Goal: Contribute content: Add original content to the website for others to see

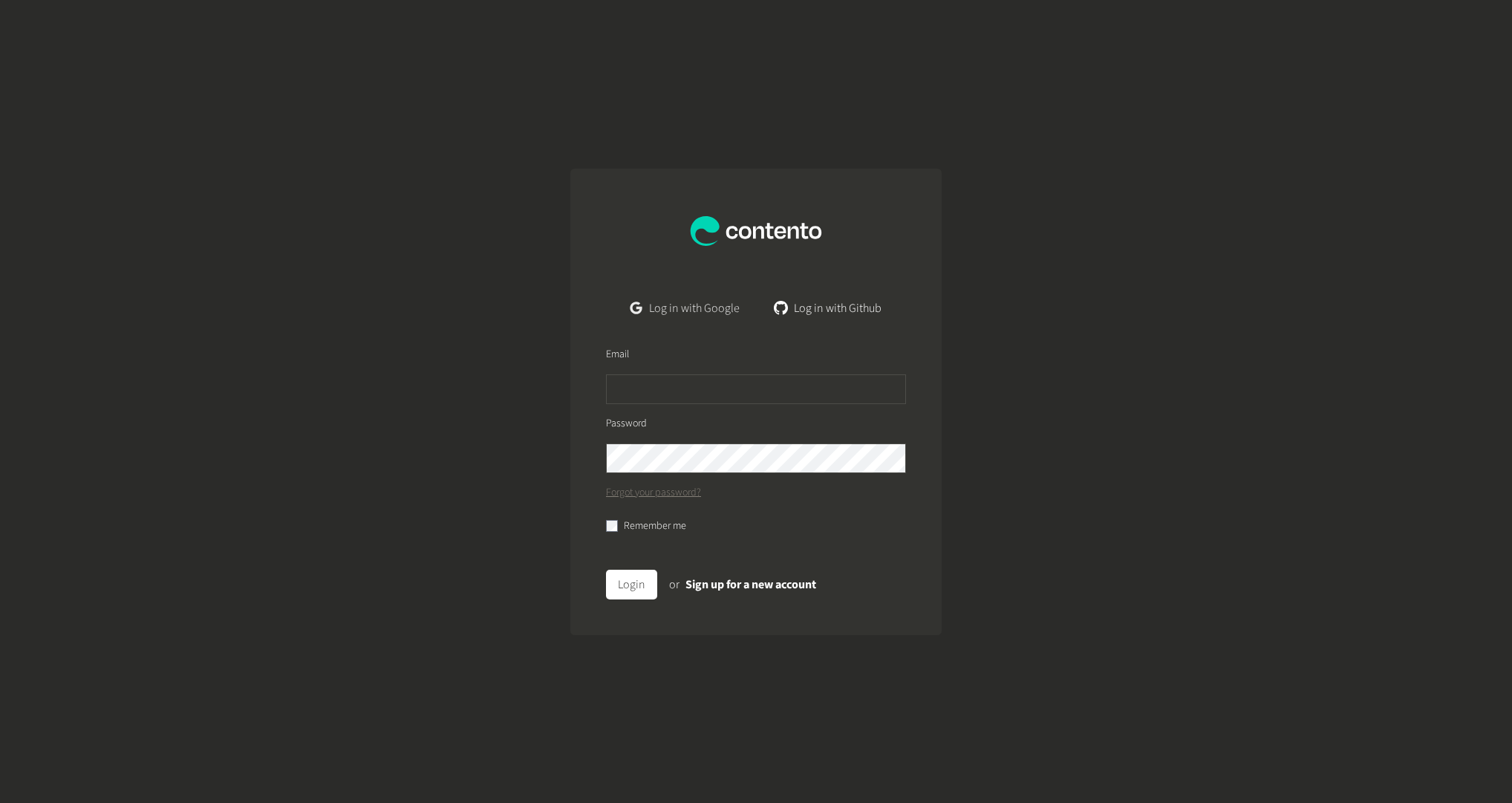
click at [686, 306] on link "Log in with Google" at bounding box center [686, 308] width 133 height 30
click at [675, 303] on link "Log in with Google" at bounding box center [686, 308] width 133 height 30
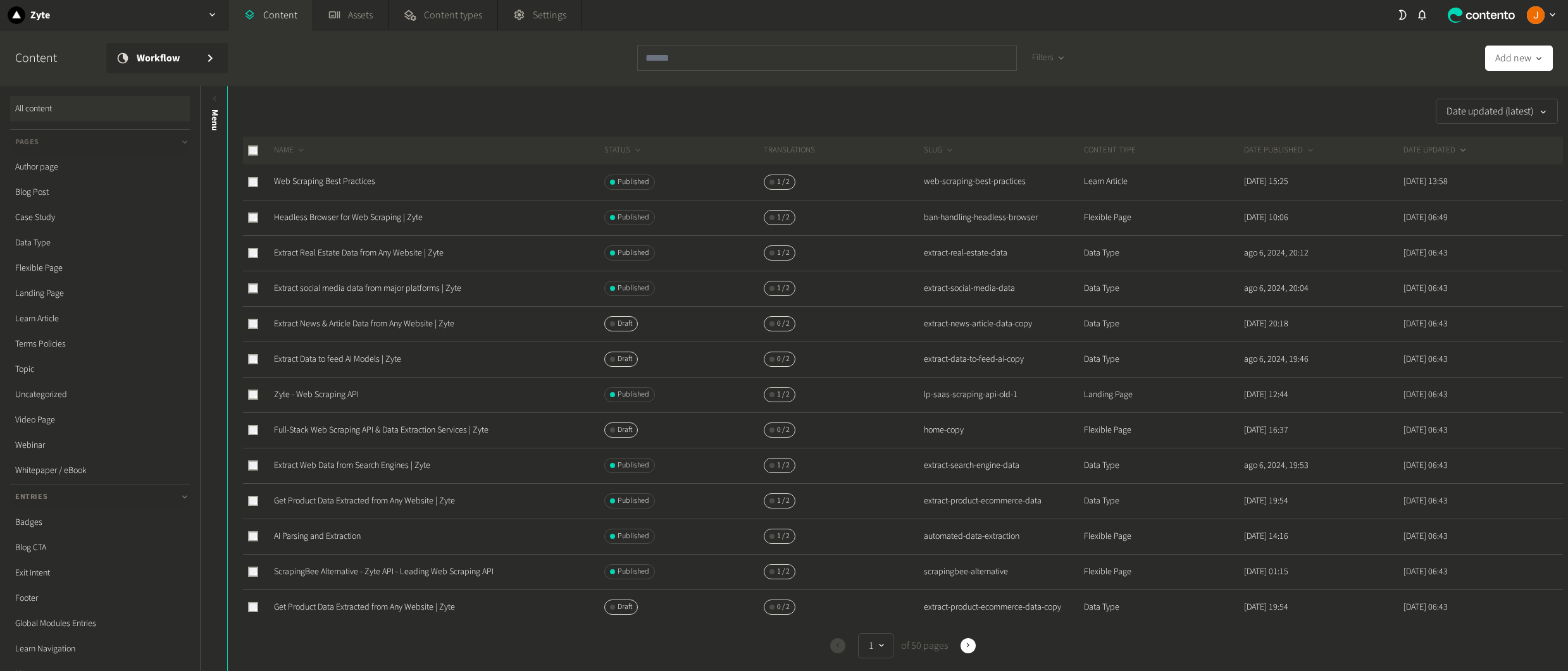
click at [182, 139] on icon at bounding box center [185, 142] width 10 height 10
click at [25, 344] on link "Menu" at bounding box center [100, 344] width 180 height 25
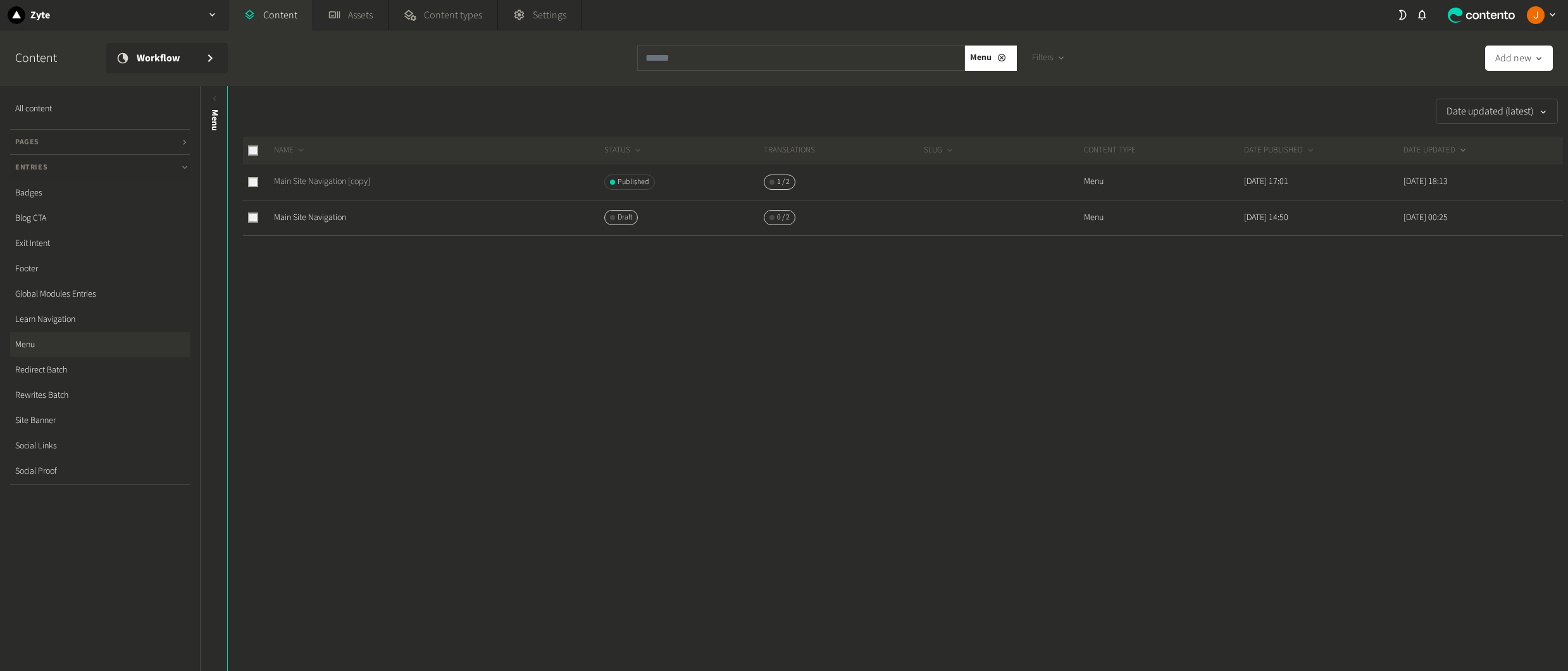
click at [333, 181] on link "Main Site Navigation [copy]" at bounding box center [322, 181] width 96 height 13
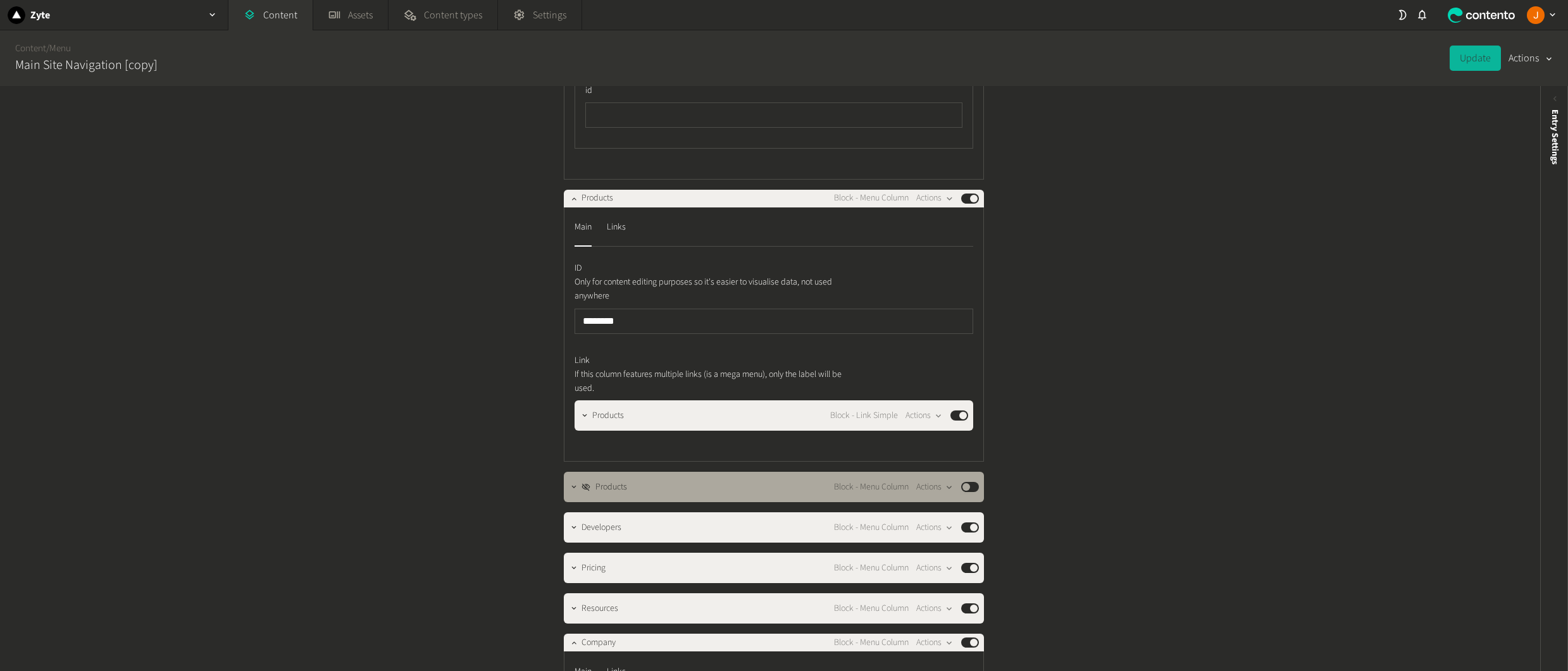
scroll to position [590, 0]
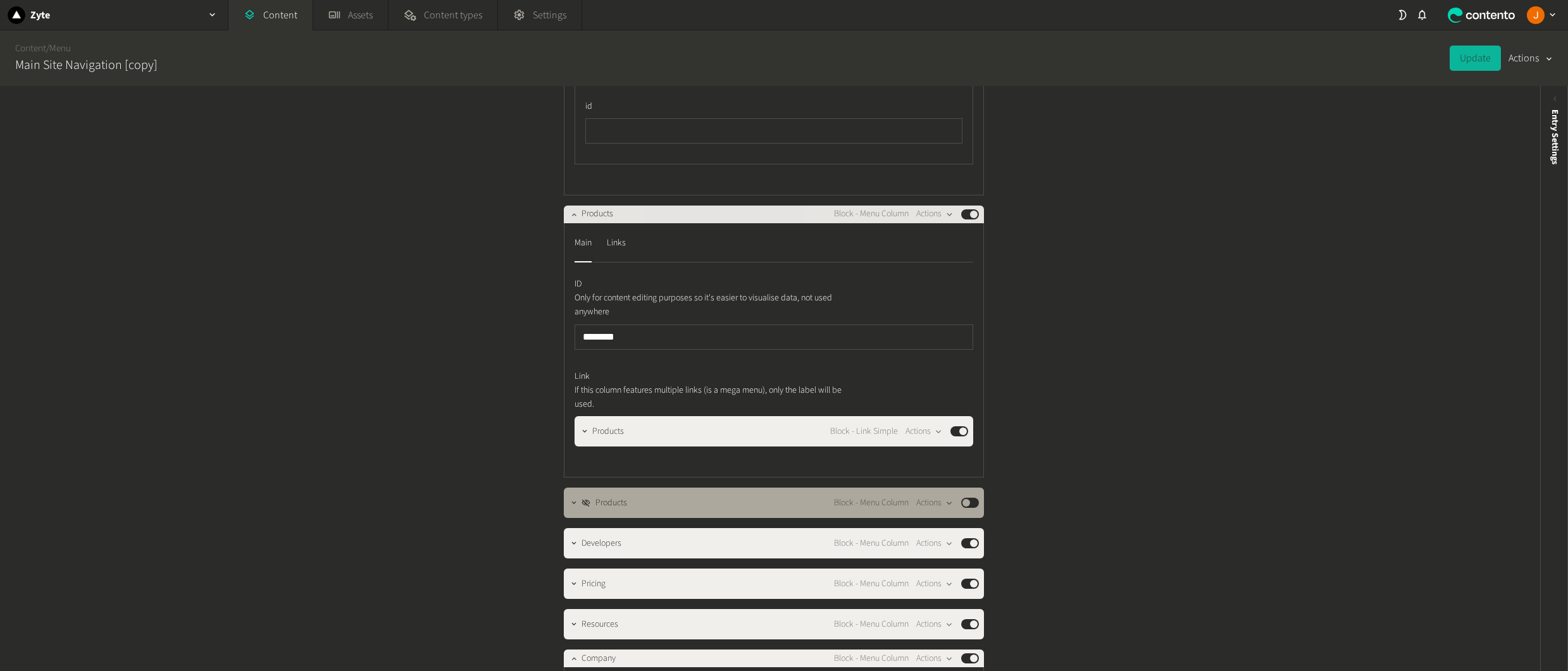
click at [575, 221] on button "button" at bounding box center [574, 213] width 15 height 15
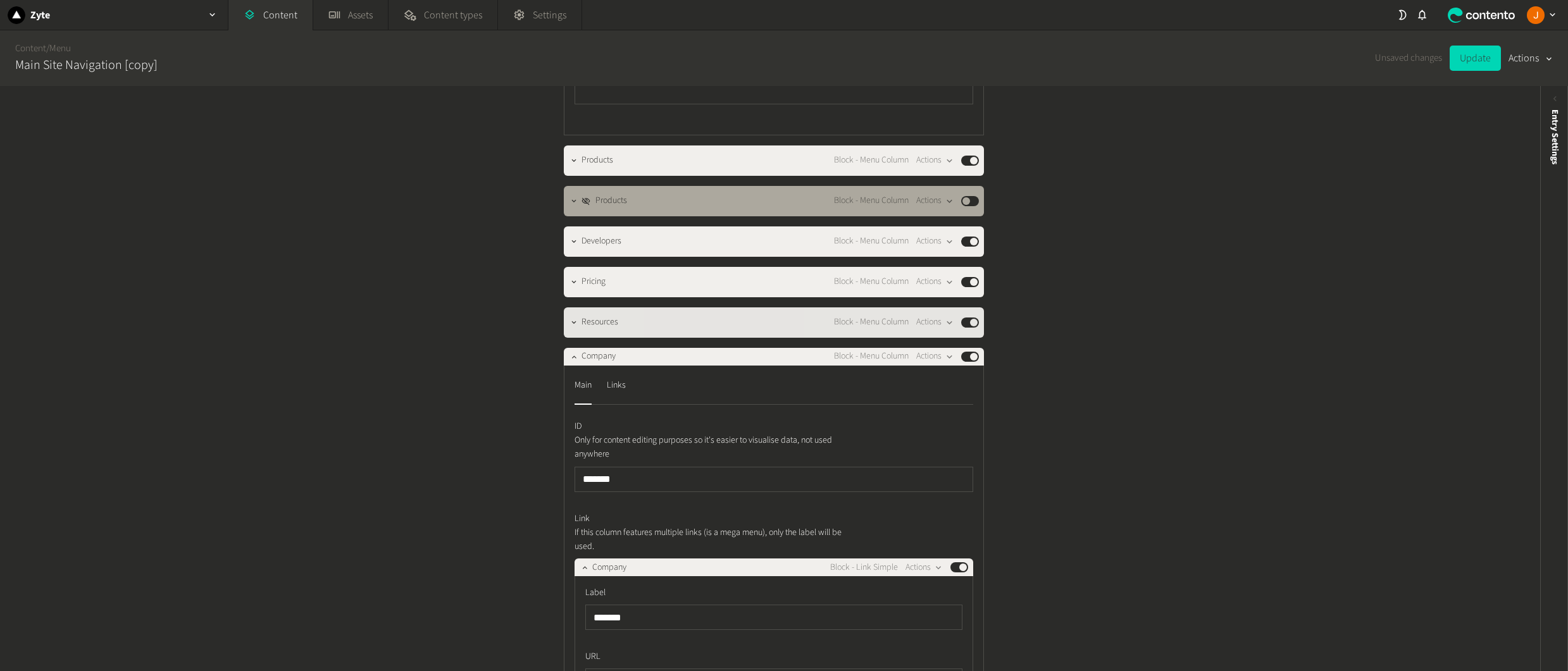
scroll to position [734, 0]
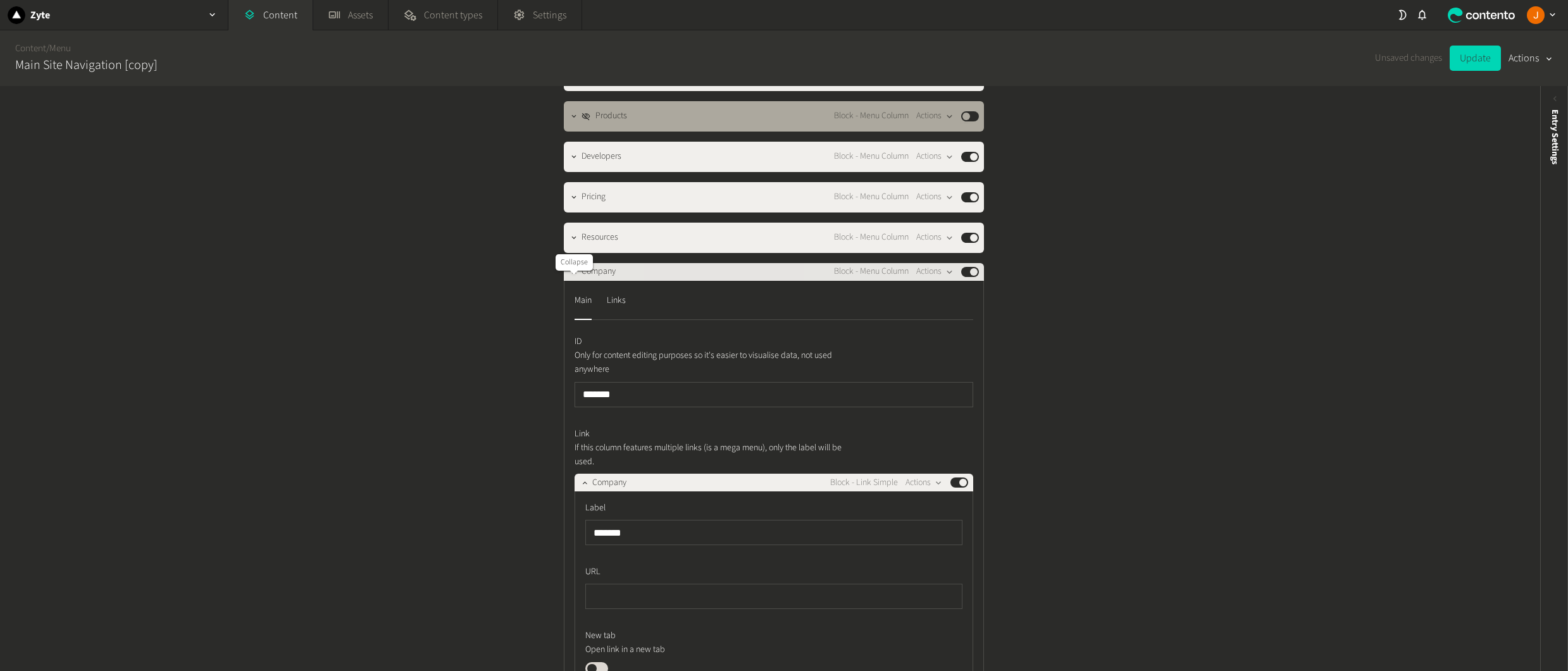
click at [569, 277] on icon "button" at bounding box center [574, 272] width 9 height 9
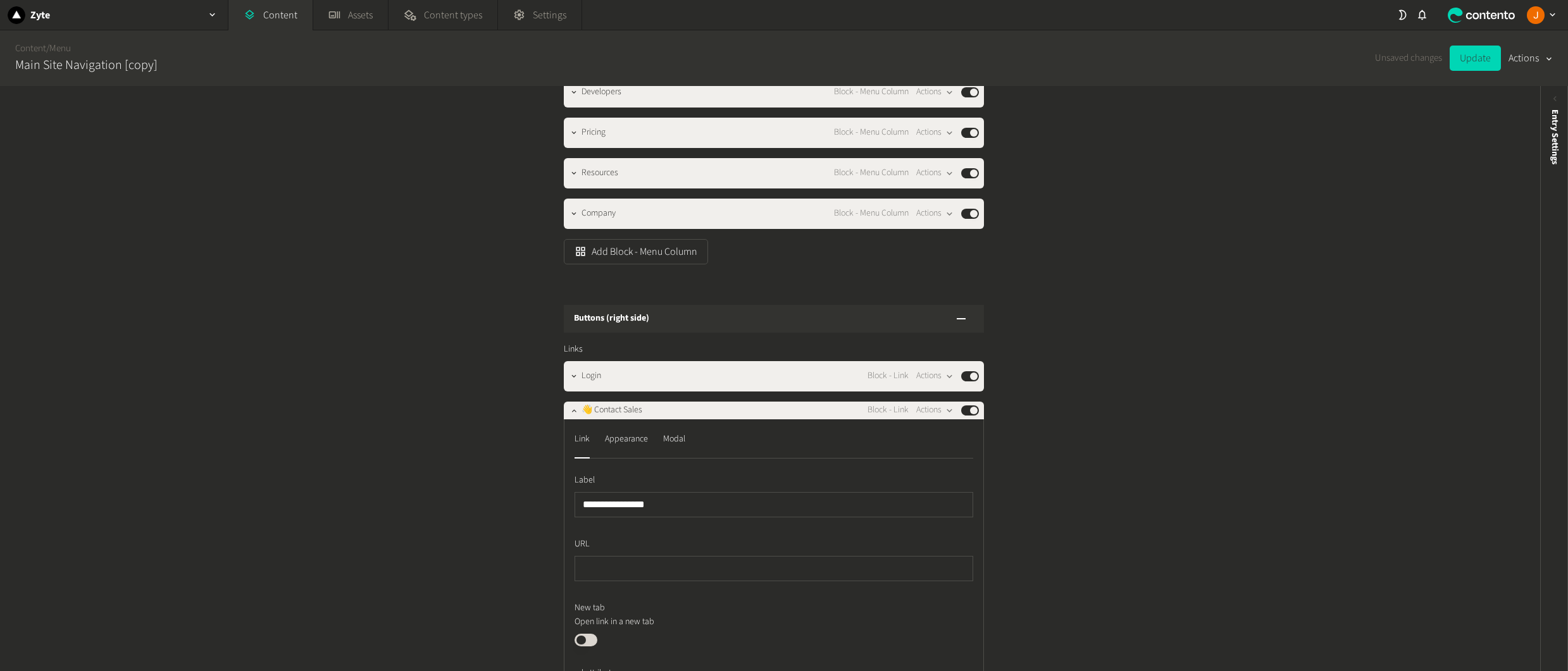
scroll to position [871, 0]
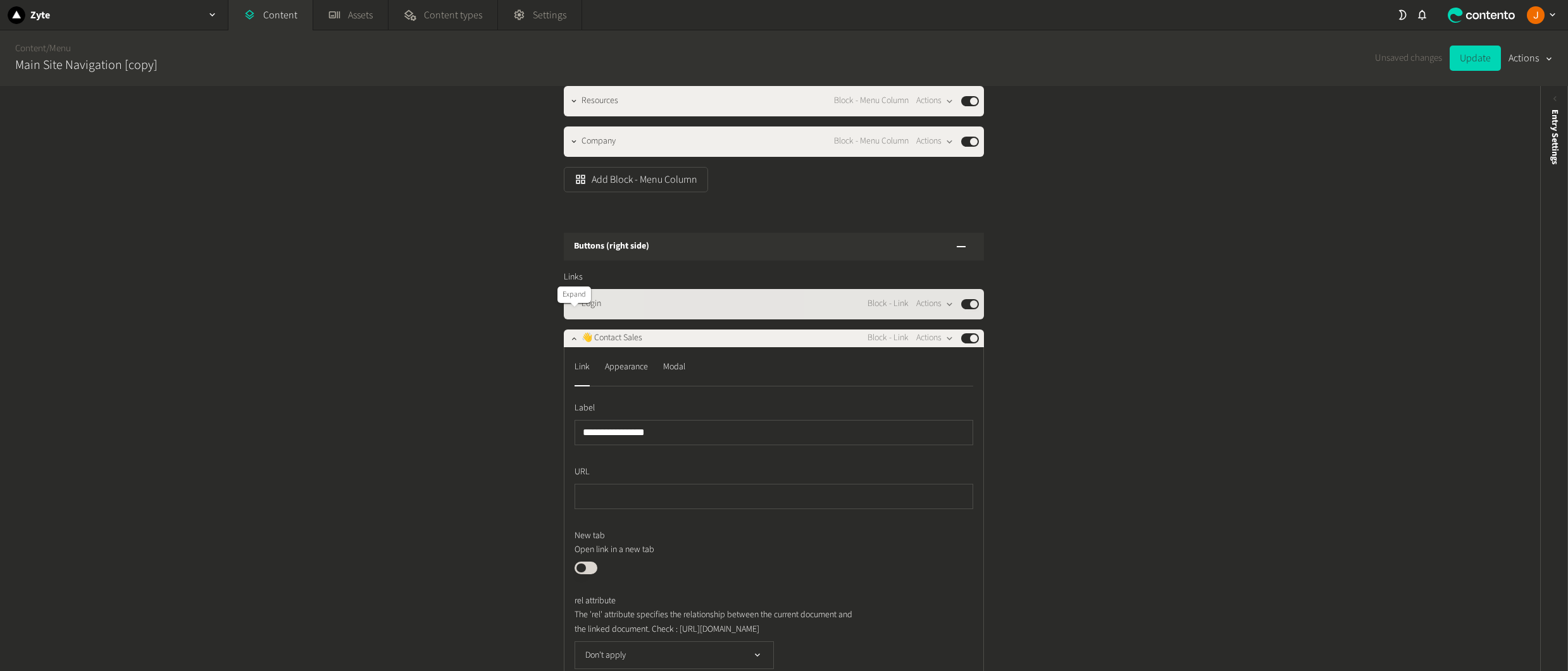
click at [570, 309] on icon "button" at bounding box center [574, 304] width 9 height 9
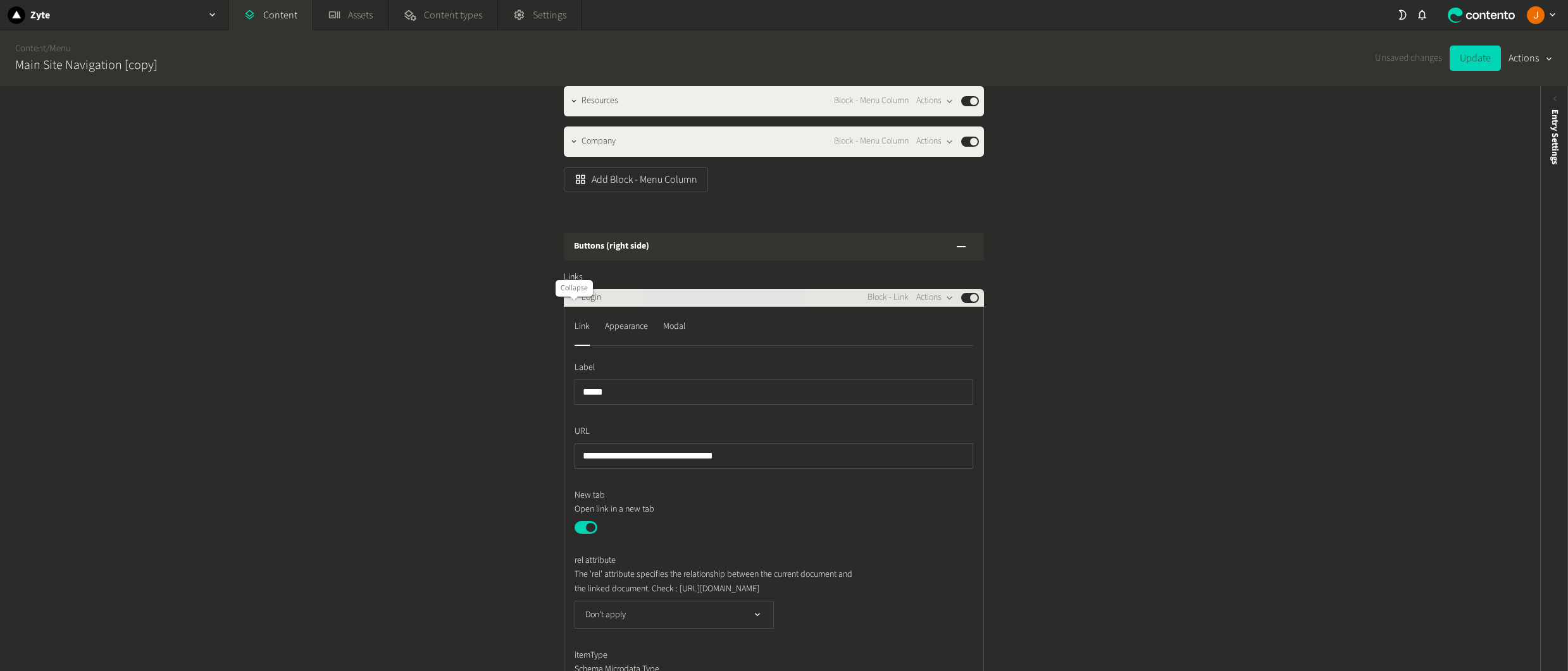
click at [572, 299] on icon "button" at bounding box center [574, 297] width 4 height 2
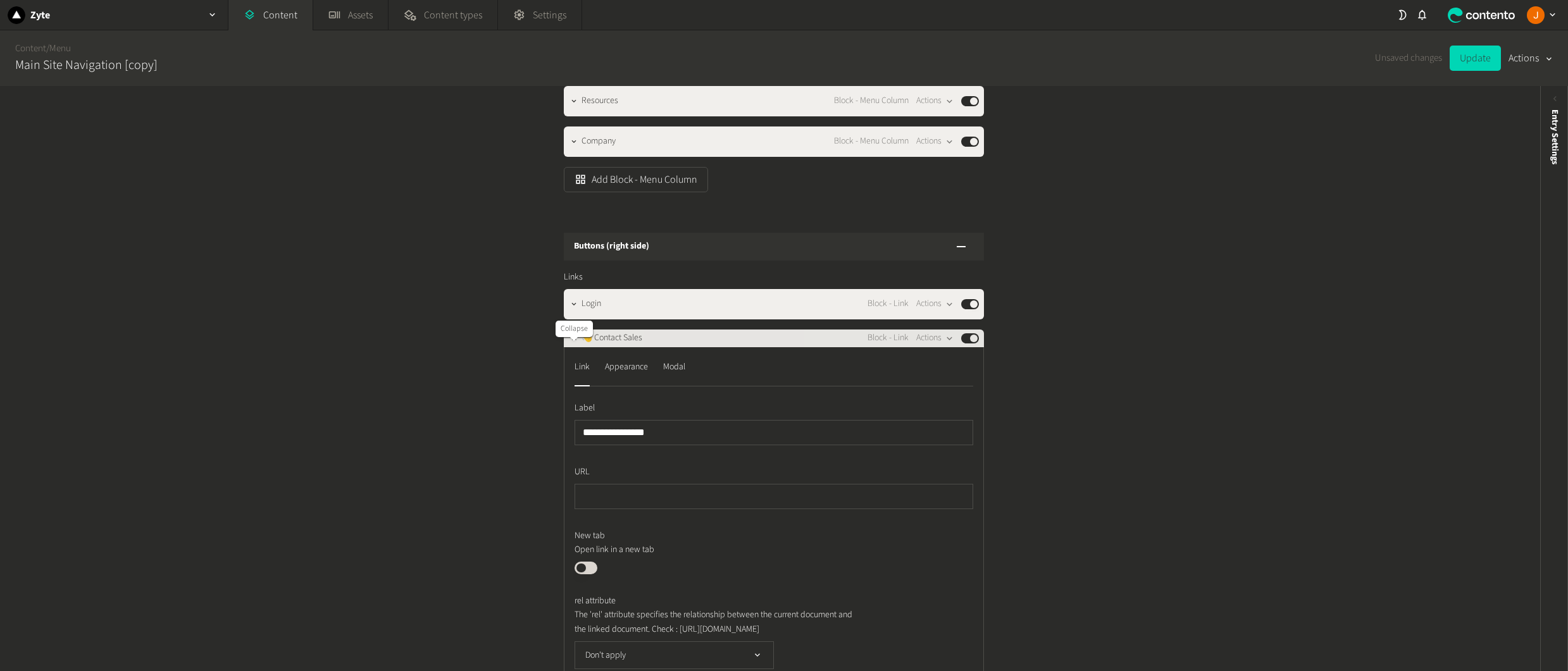
click at [571, 347] on div at bounding box center [574, 338] width 15 height 18
click at [575, 339] on icon "button" at bounding box center [574, 338] width 4 height 2
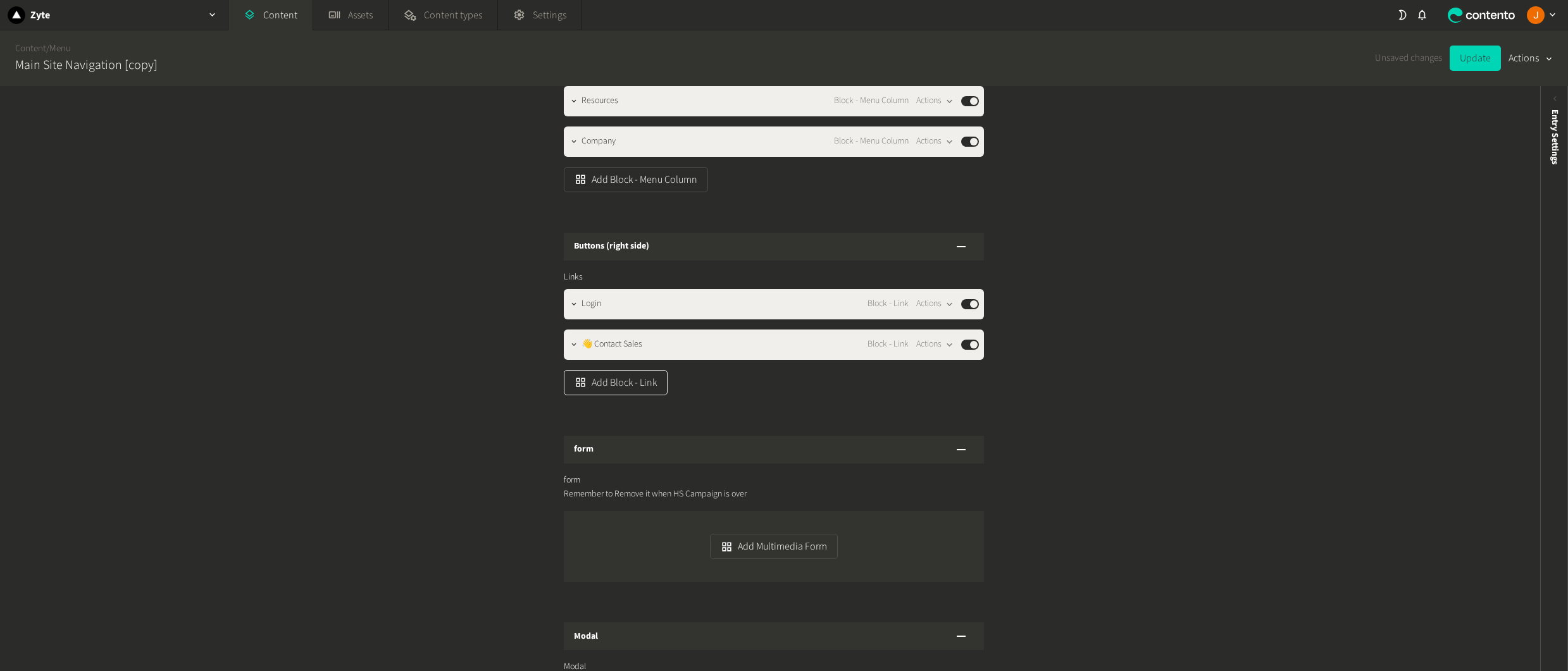
click at [618, 394] on button "Add Block - Link" at bounding box center [615, 382] width 104 height 25
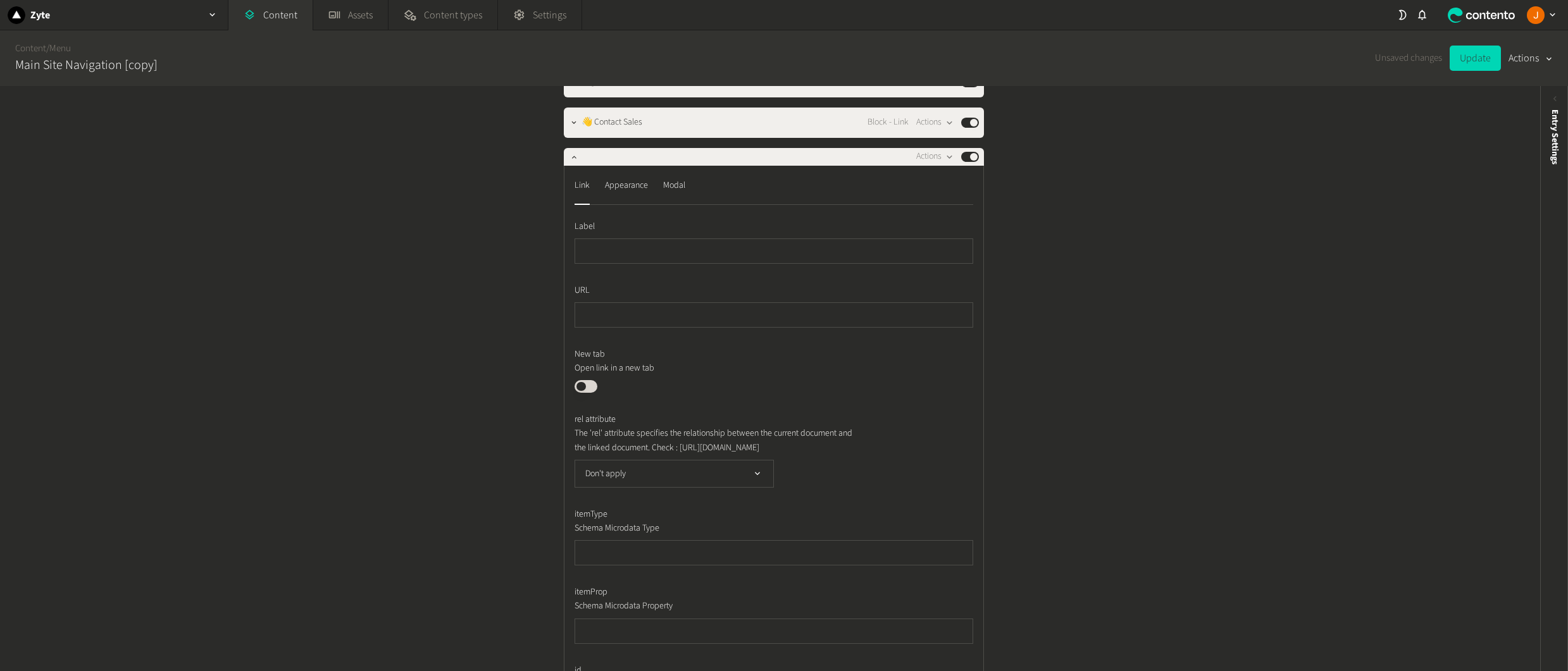
scroll to position [1006, 0]
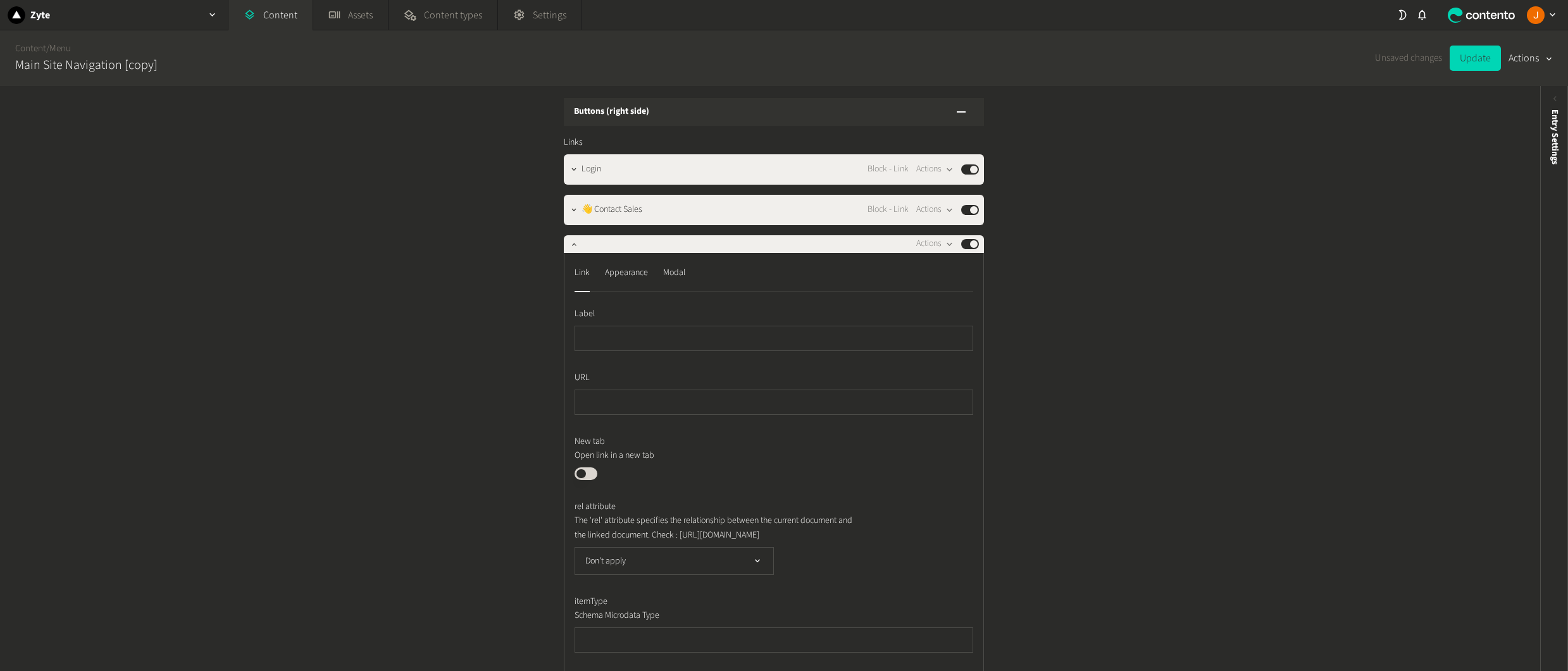
click at [627, 348] on input "text" at bounding box center [774, 338] width 398 height 25
click at [625, 350] on input "*******" at bounding box center [774, 338] width 398 height 25
type input "********"
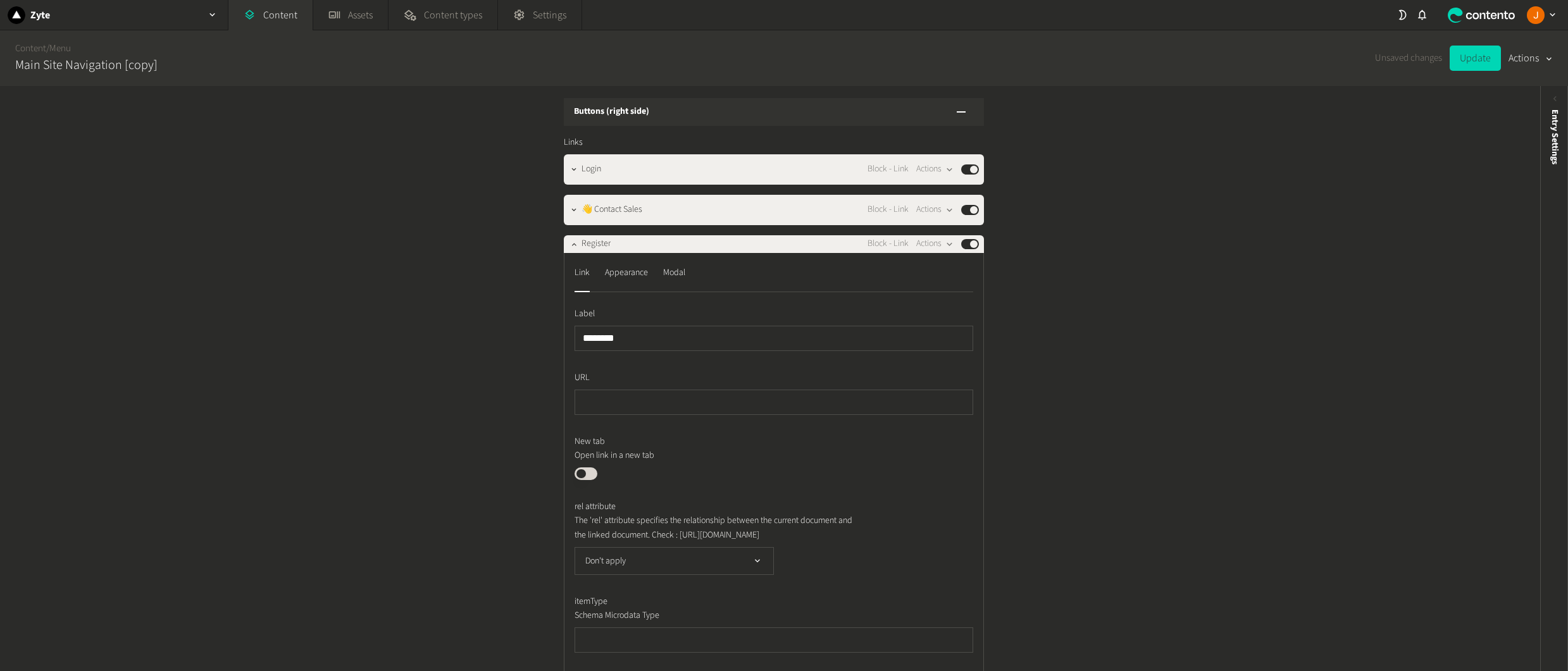
click at [1142, 313] on div "Columns Columns Web Data Block - Menu Column Actions Published Main Links ID On…" at bounding box center [770, 378] width 1540 height 585
click at [640, 412] on input "text" at bounding box center [774, 403] width 398 height 25
paste input "**********"
type input "**********"
click at [572, 174] on icon "button" at bounding box center [574, 169] width 9 height 9
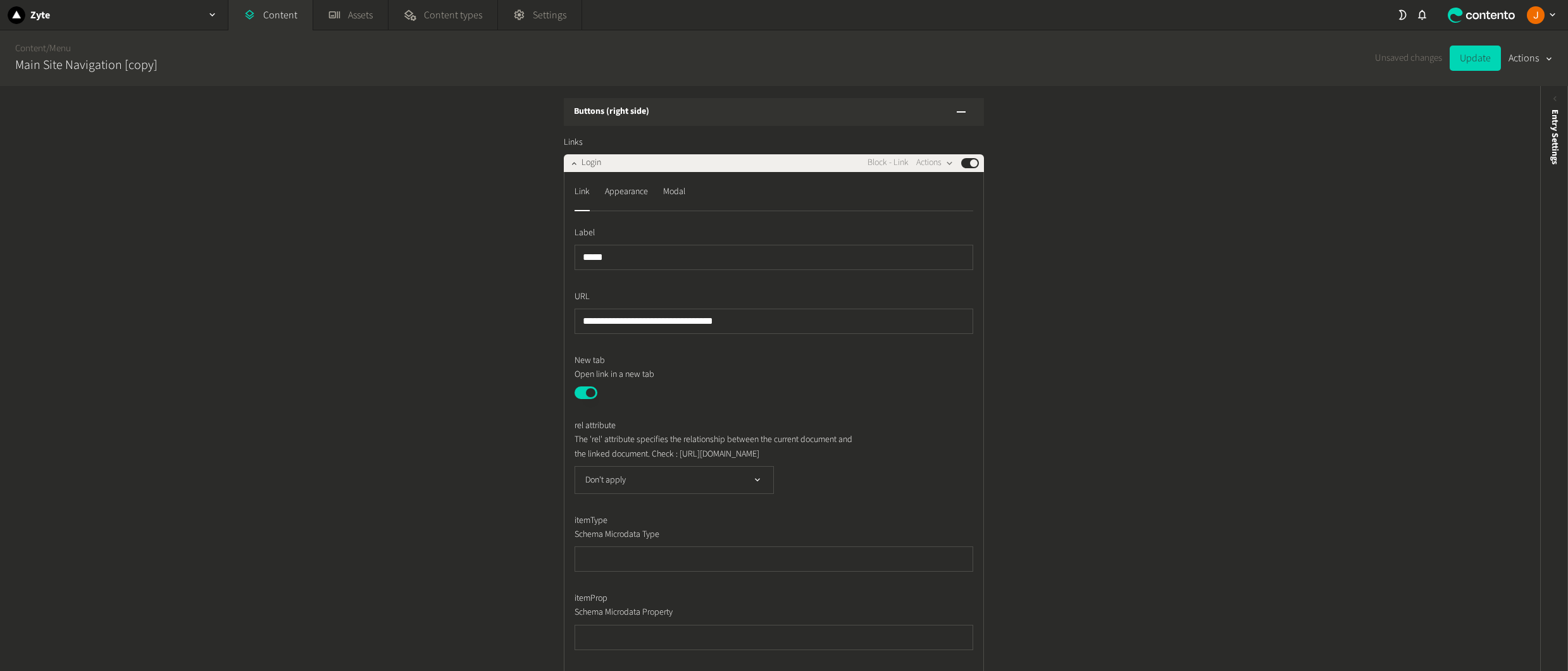
click at [571, 187] on div "**********" at bounding box center [774, 485] width 420 height 627
click at [570, 168] on icon "button" at bounding box center [574, 163] width 9 height 9
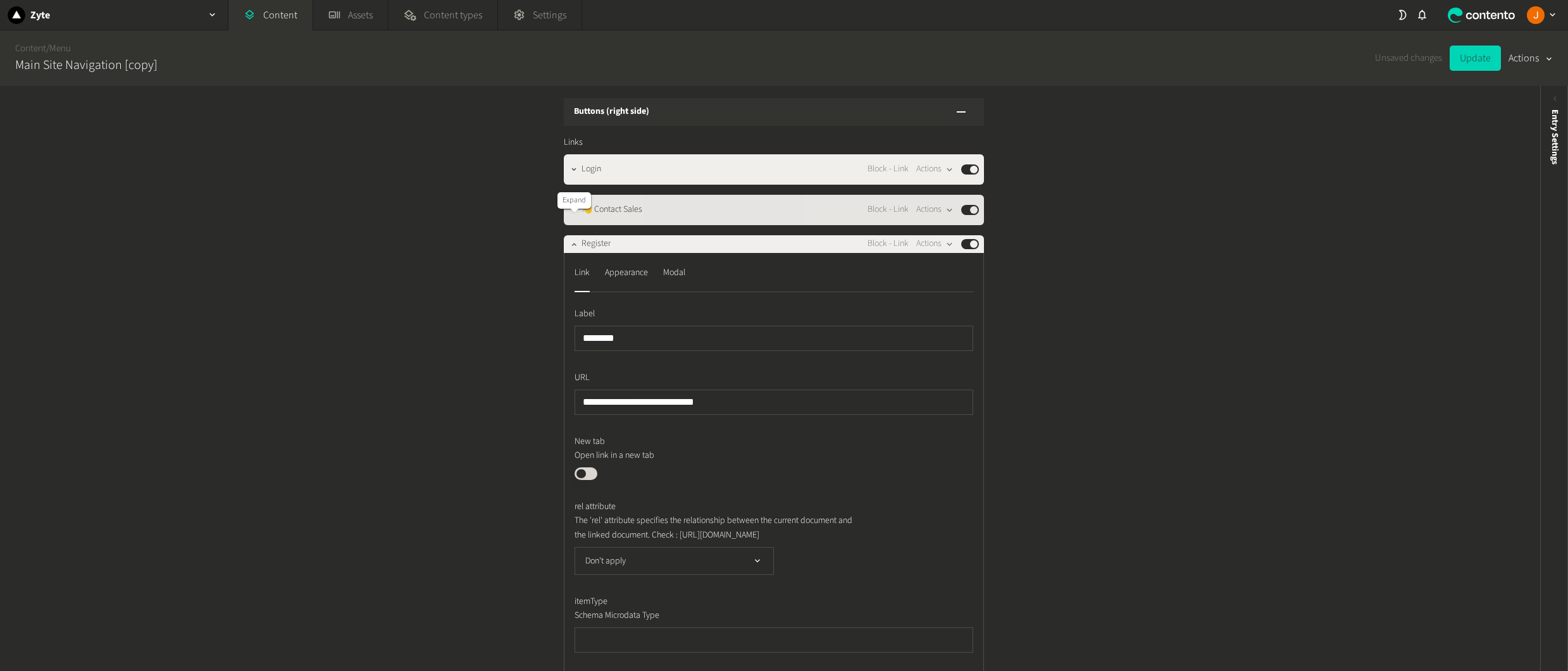
click at [574, 215] on icon "button" at bounding box center [574, 210] width 9 height 9
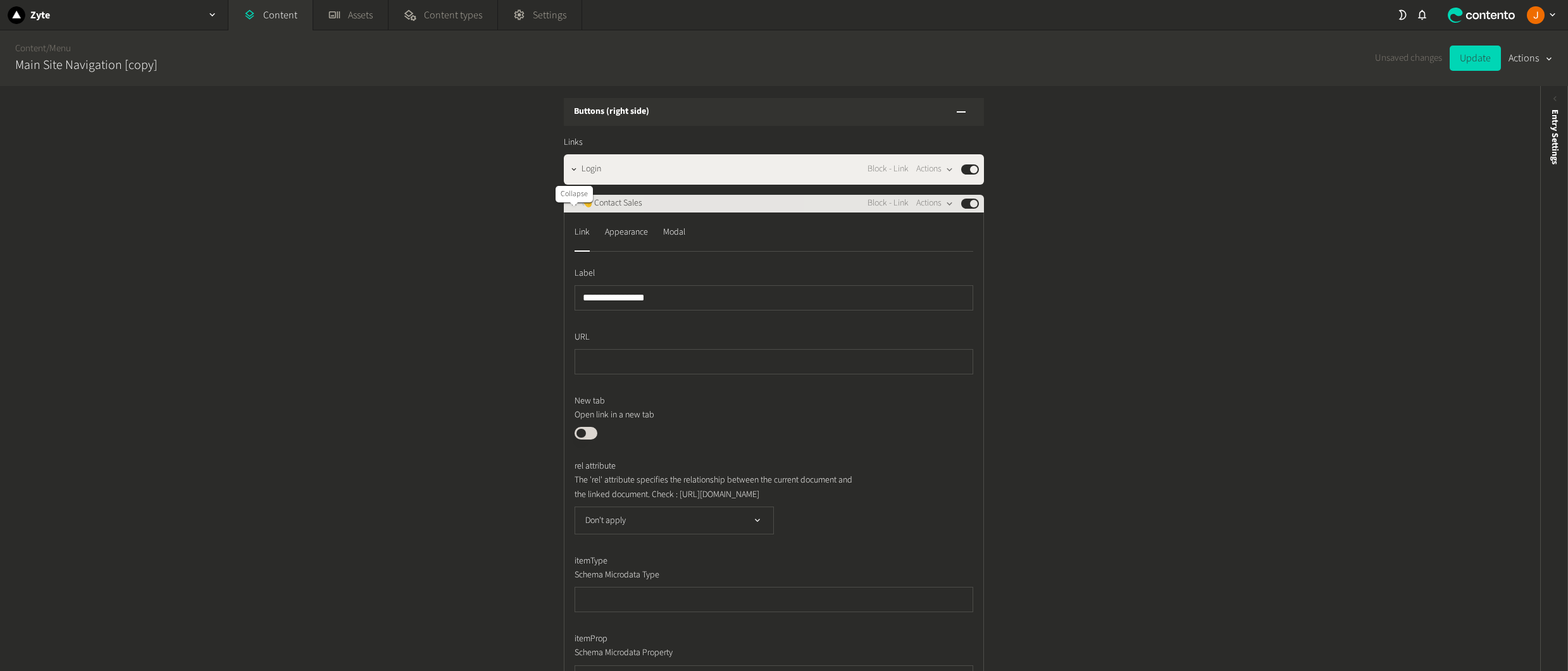
click at [574, 208] on icon "button" at bounding box center [574, 204] width 9 height 9
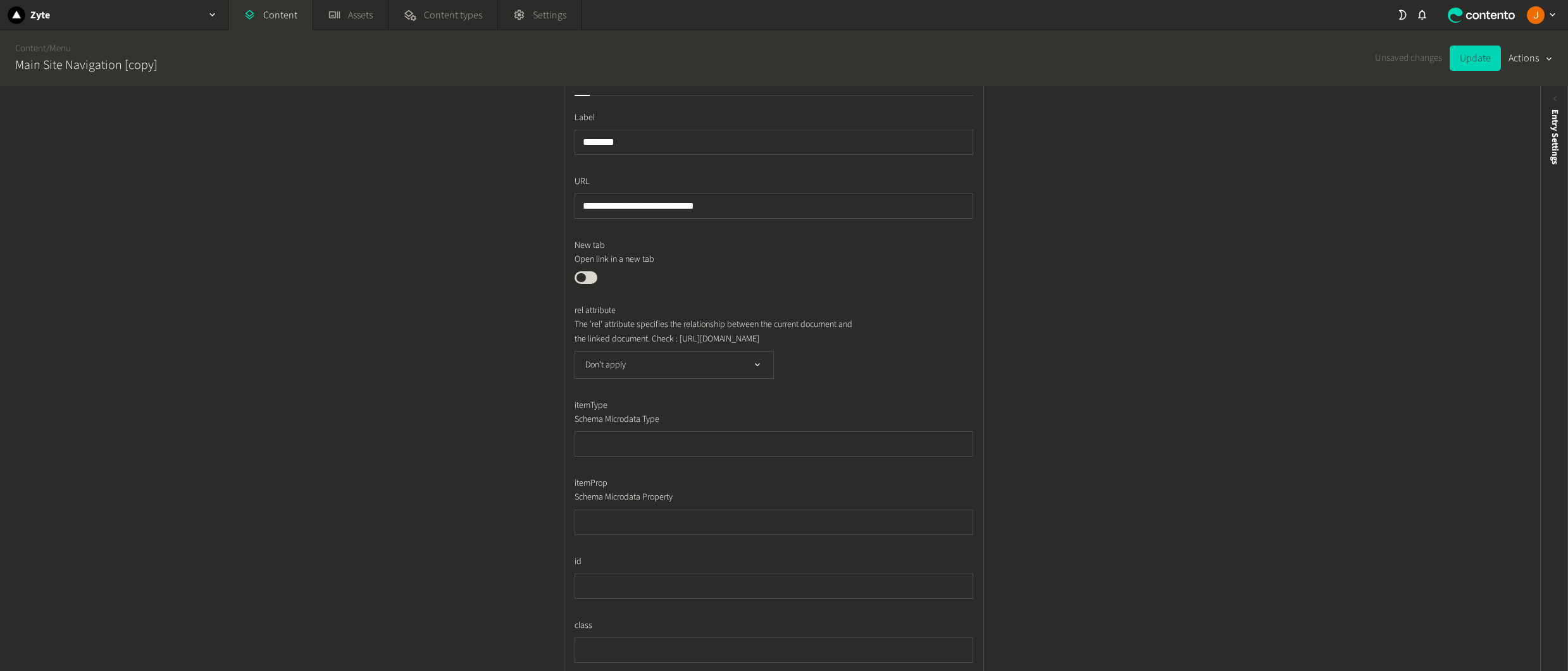
scroll to position [1262, 0]
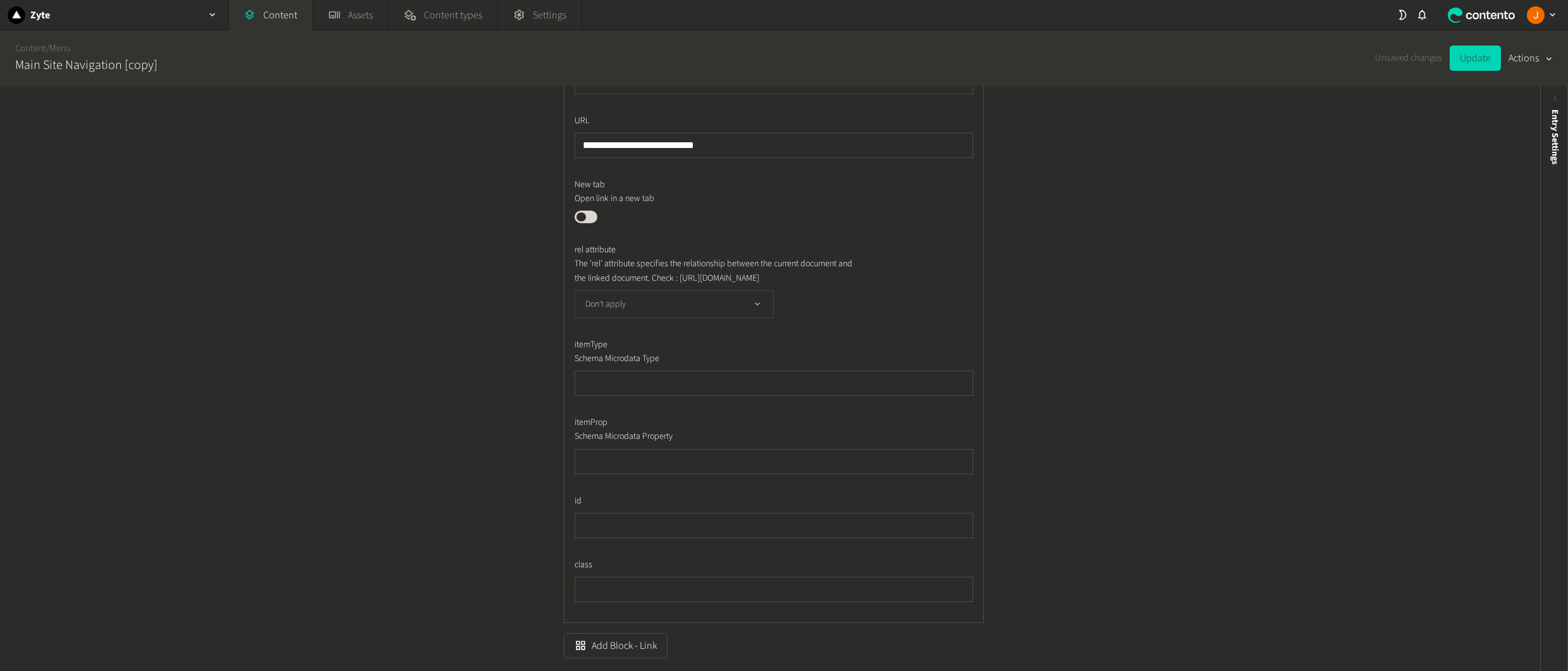
click at [703, 318] on button "Don't apply" at bounding box center [674, 303] width 199 height 28
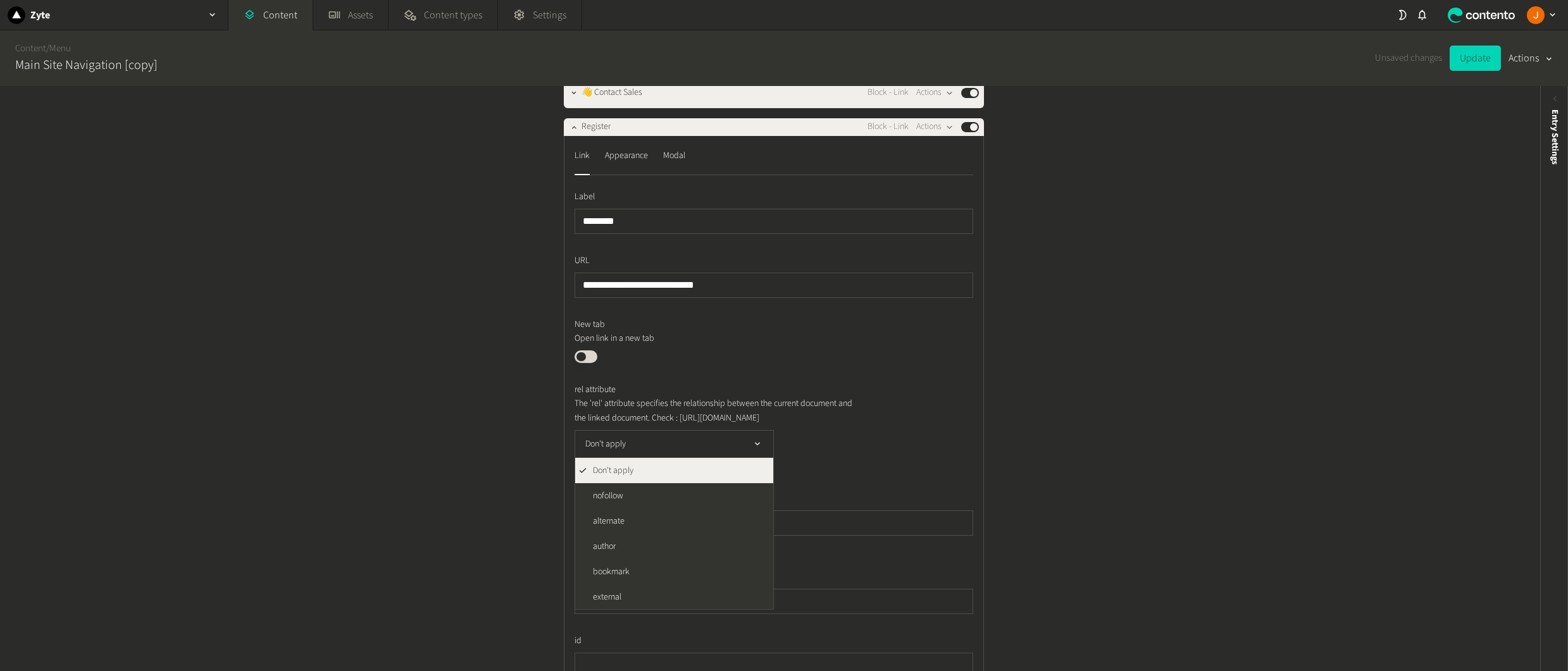
scroll to position [1072, 0]
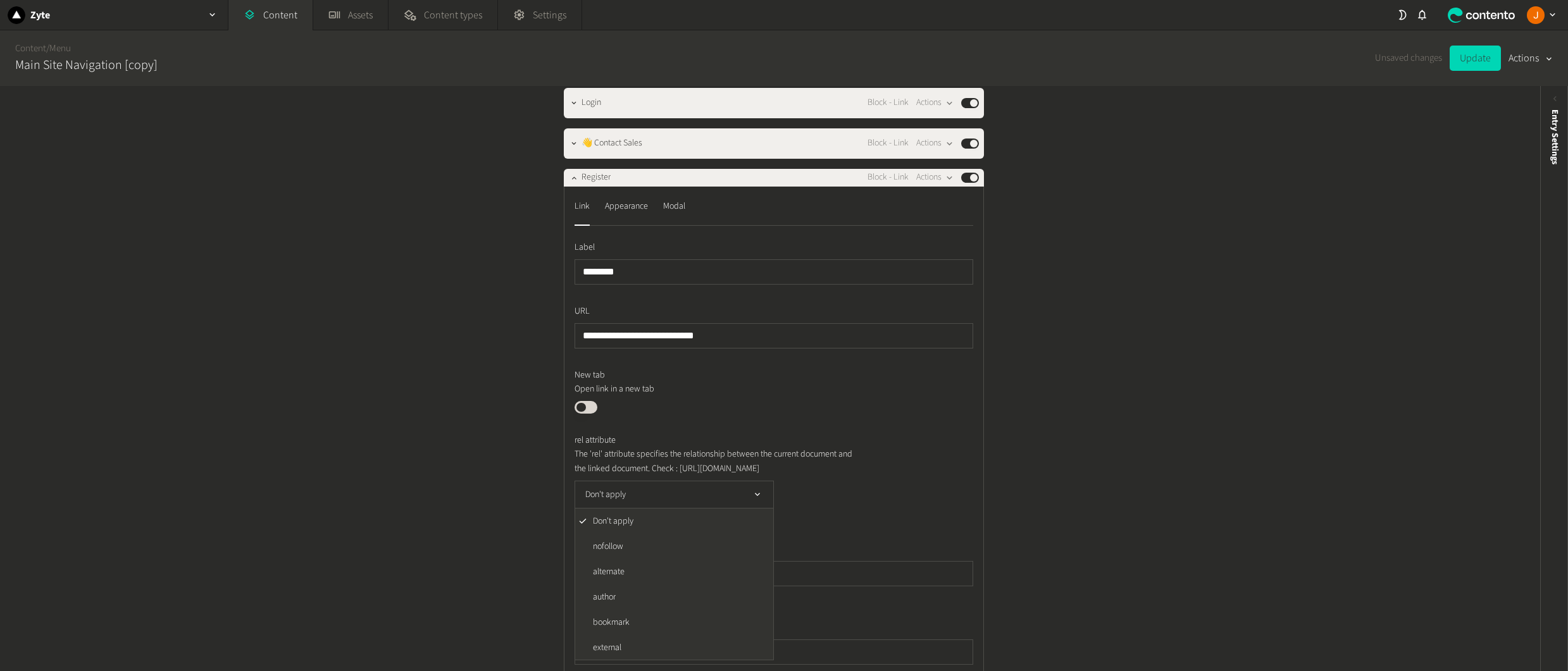
click at [1128, 440] on div "Columns Columns Web Data Block - Menu Column Actions Published Main Links ID On…" at bounding box center [770, 378] width 1540 height 585
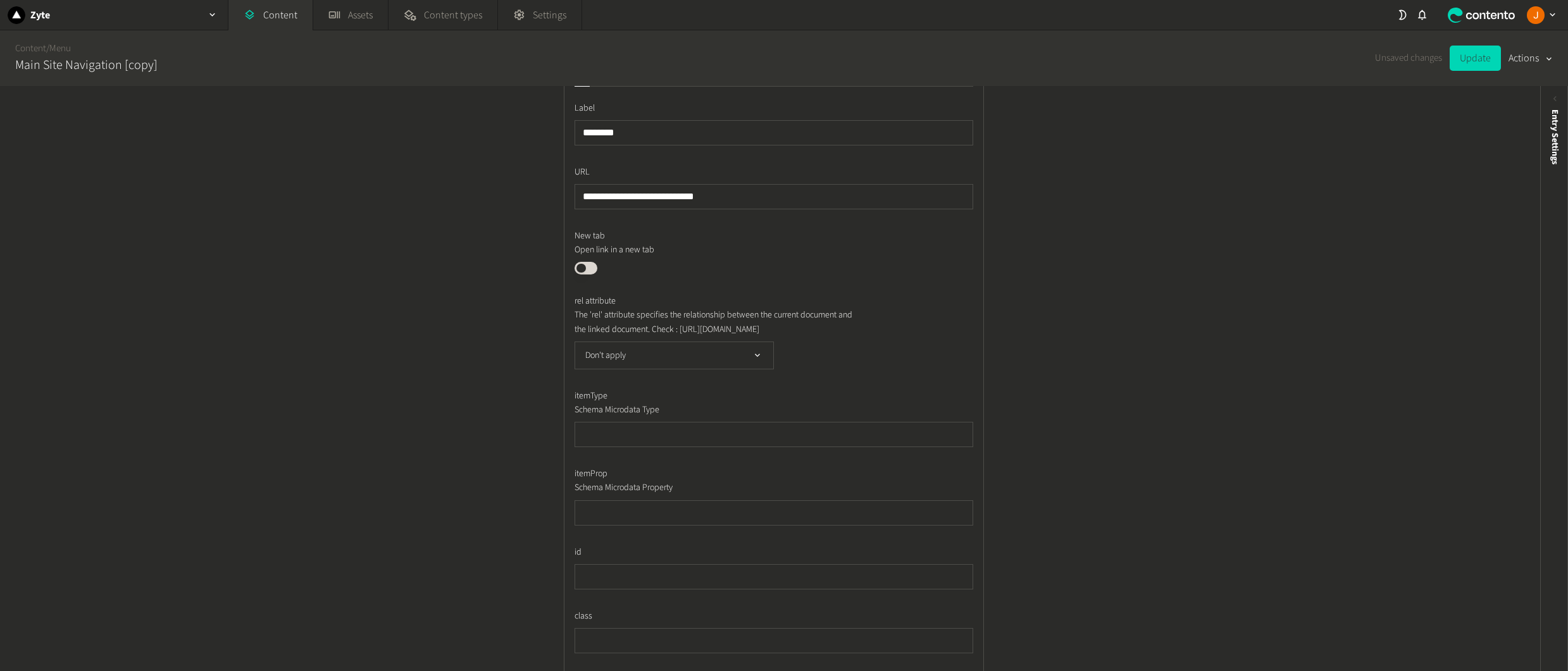
scroll to position [1215, 0]
drag, startPoint x: 576, startPoint y: 353, endPoint x: 751, endPoint y: 353, distance: 175.0
click at [751, 333] on p "The 'rel' attribute specifies the relationship between the current document and…" at bounding box center [718, 319] width 288 height 28
click at [713, 366] on button "Don't apply" at bounding box center [674, 352] width 199 height 28
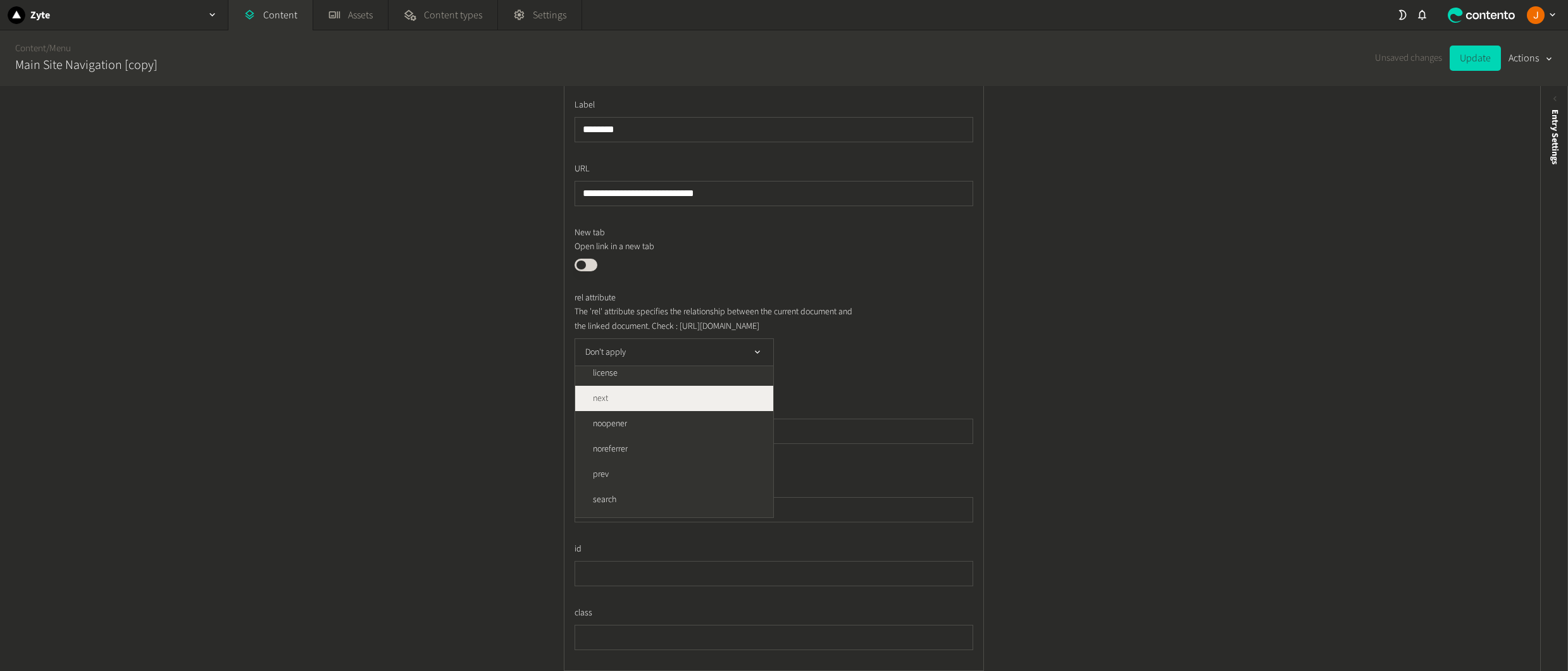
click at [640, 411] on li "next" at bounding box center [674, 398] width 198 height 25
click at [1155, 376] on div "Columns Columns Web Data Block - Menu Column Actions Published Main Links ID On…" at bounding box center [770, 378] width 1540 height 585
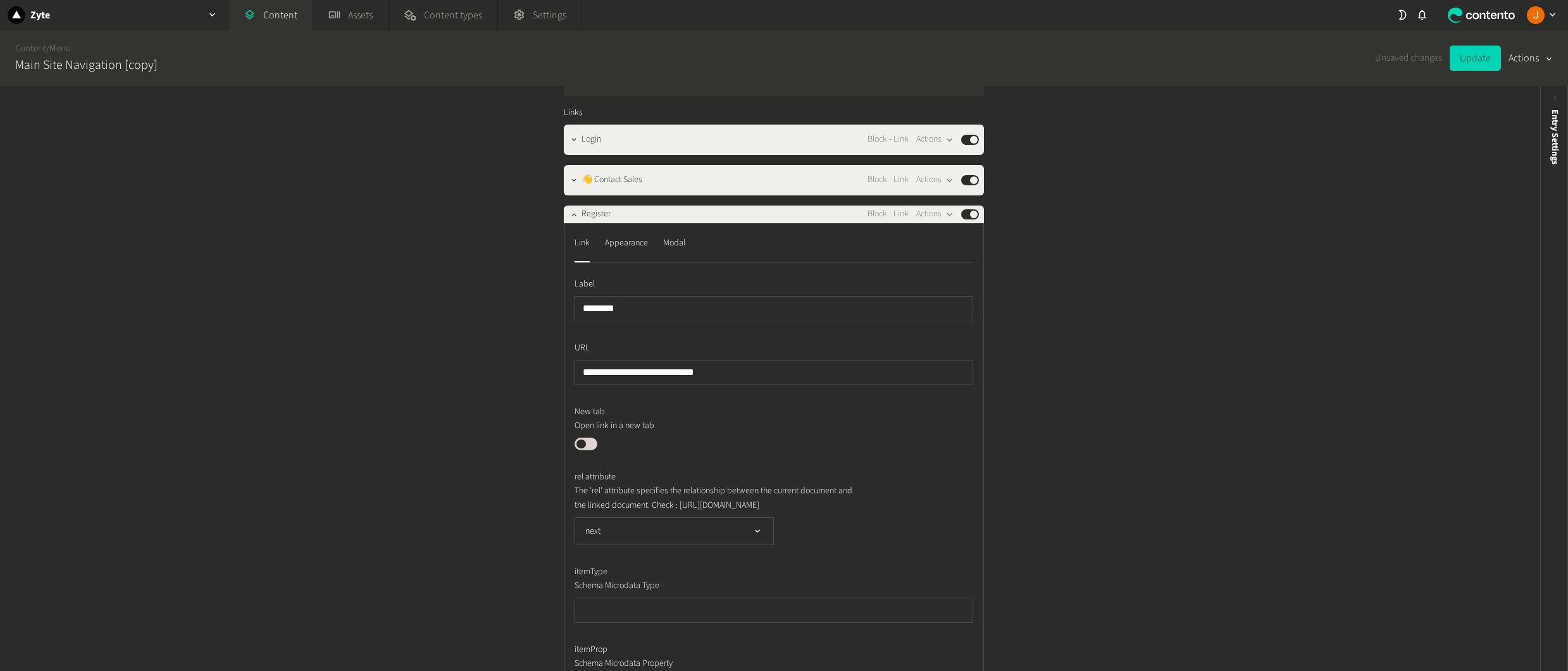
scroll to position [903, 0]
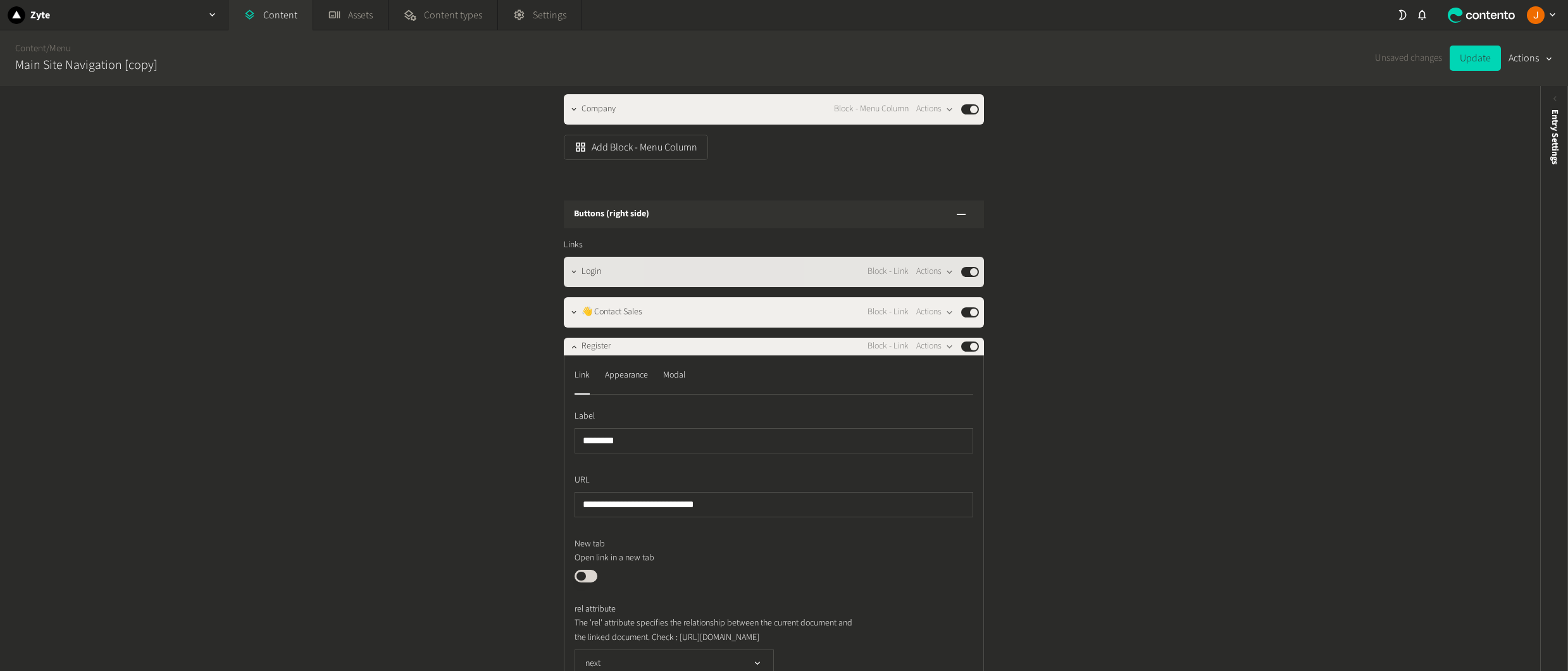
click at [573, 277] on icon "button" at bounding box center [574, 272] width 9 height 9
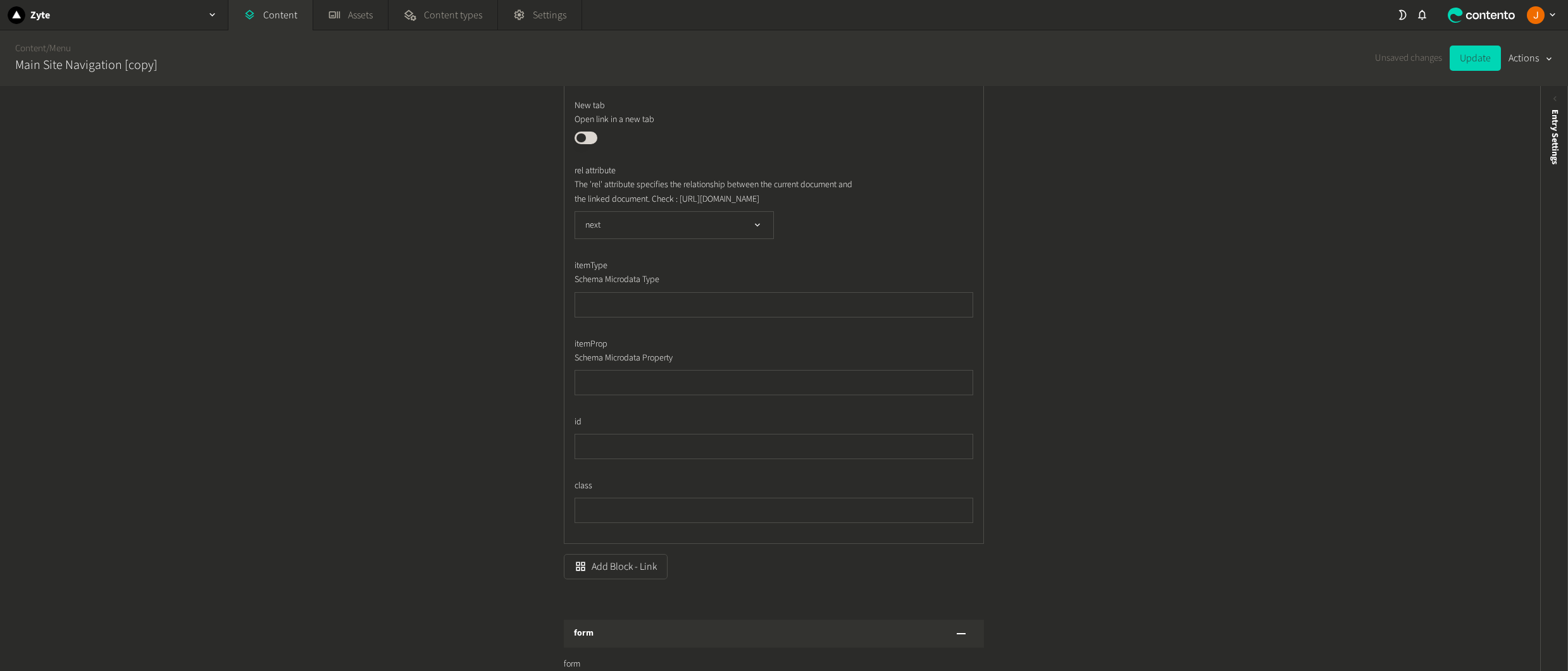
scroll to position [1681, 0]
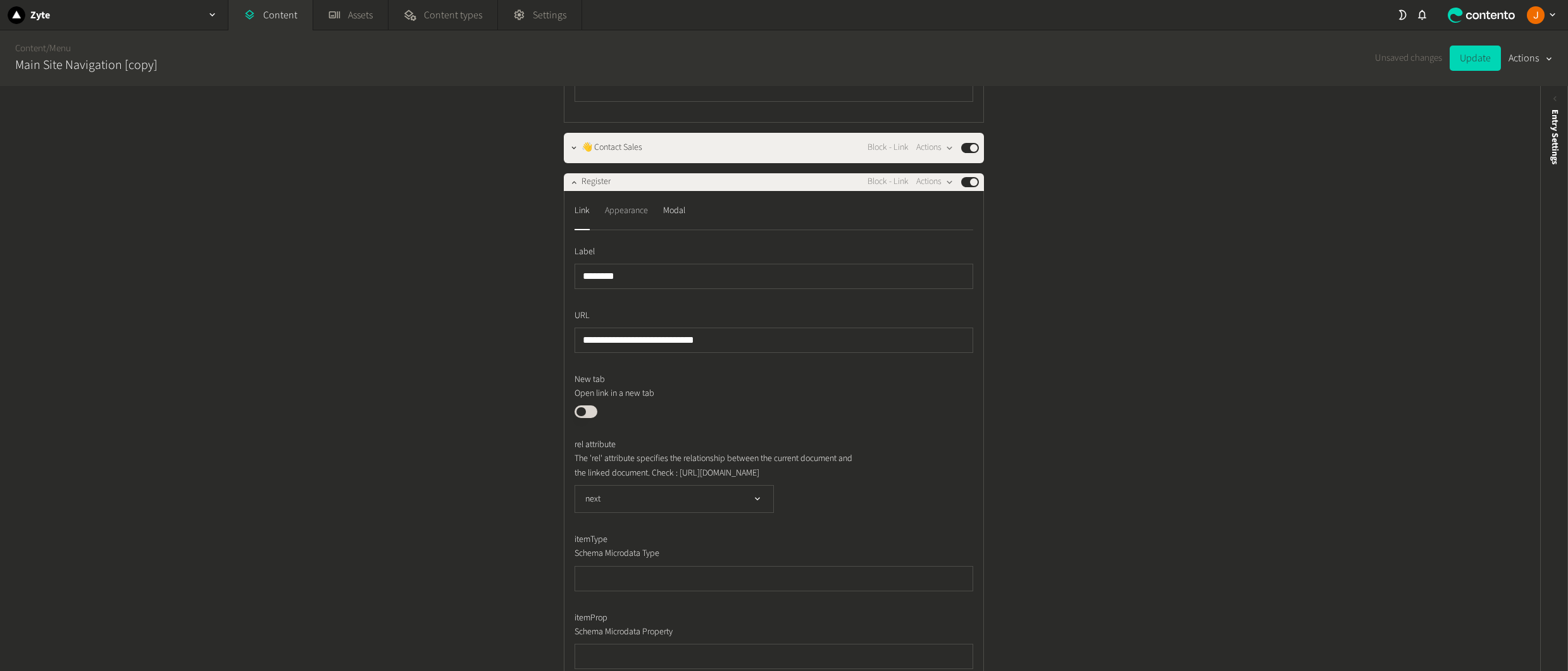
click at [632, 221] on div "Appearance" at bounding box center [627, 211] width 43 height 20
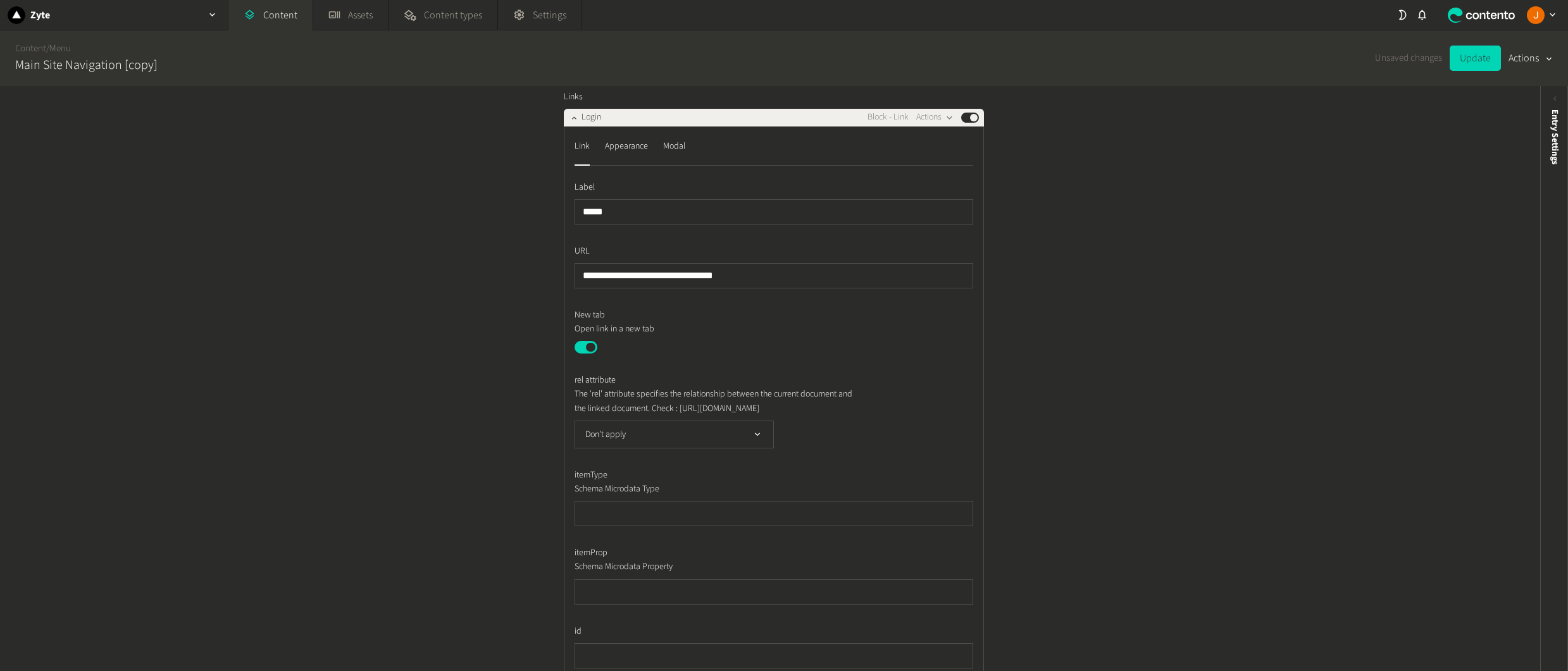
scroll to position [996, 0]
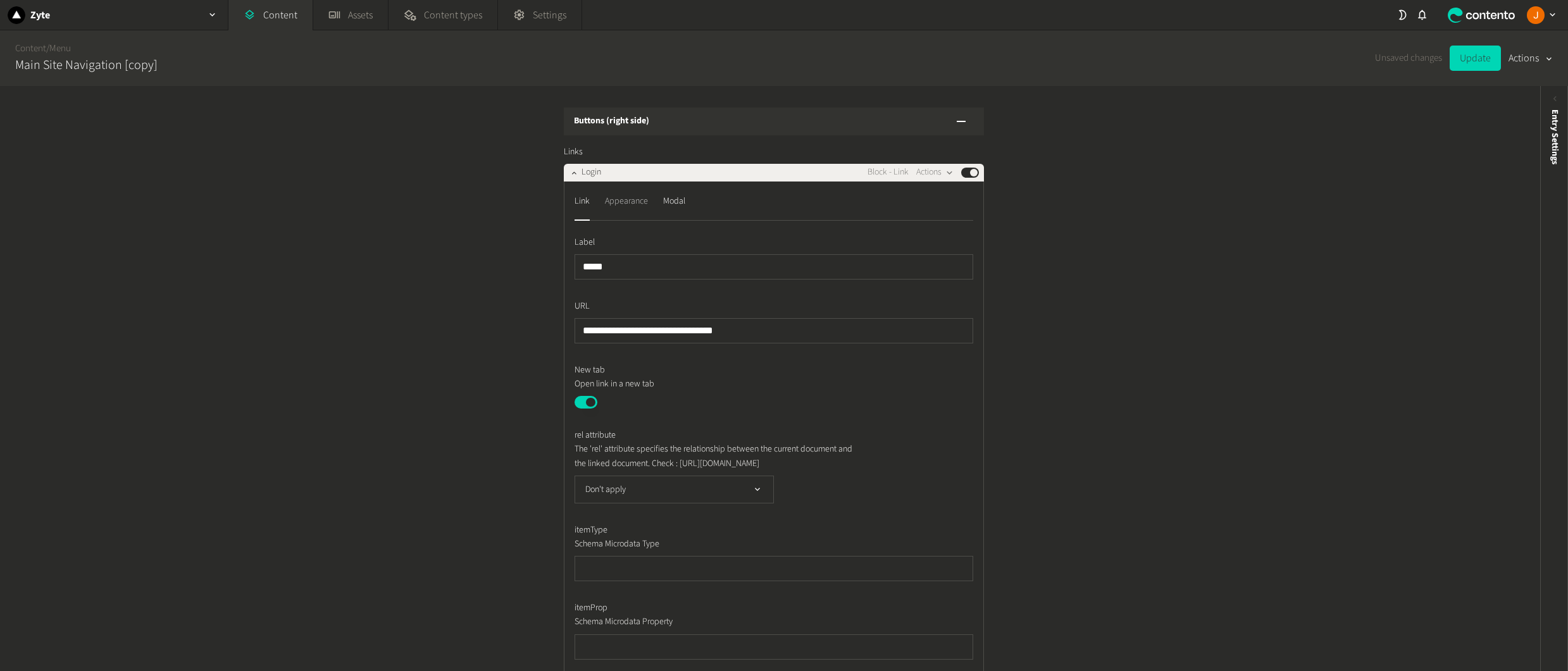
click at [623, 212] on div "Appearance" at bounding box center [627, 201] width 43 height 20
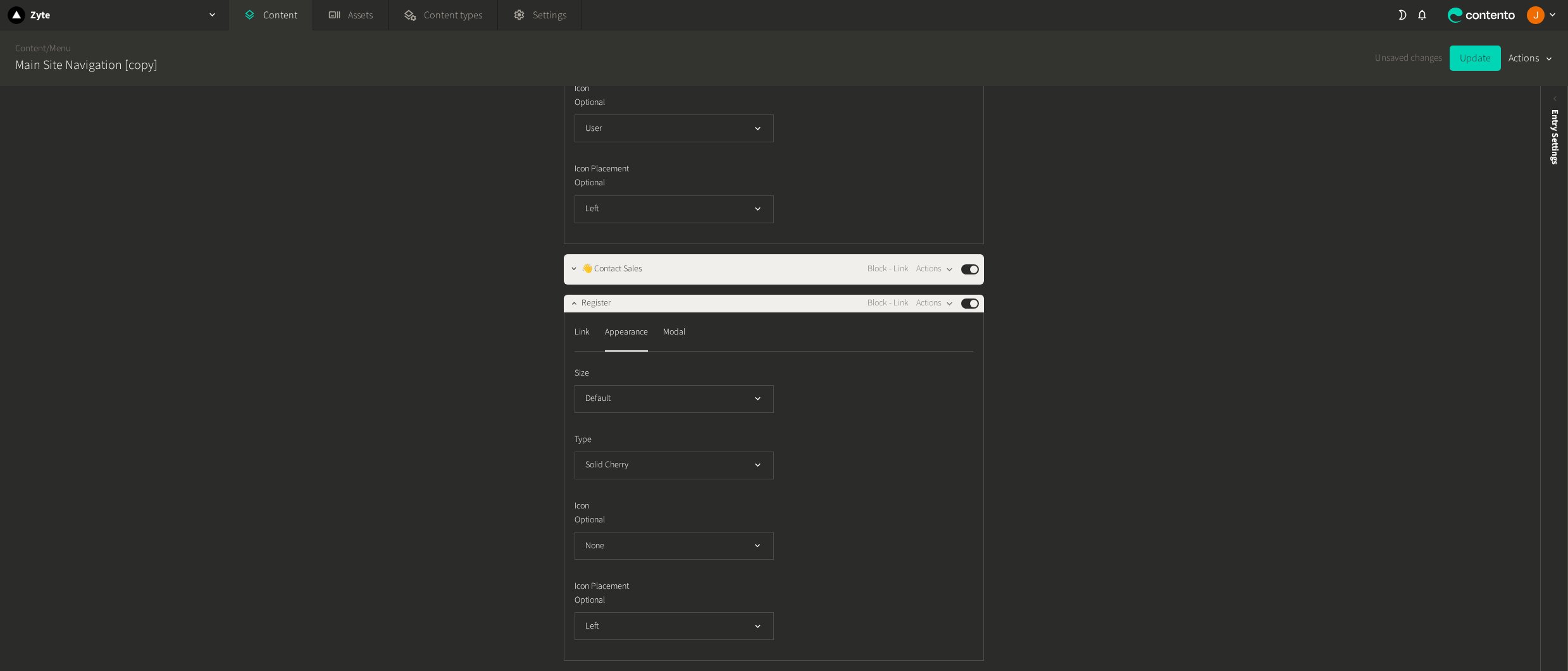
scroll to position [1378, 0]
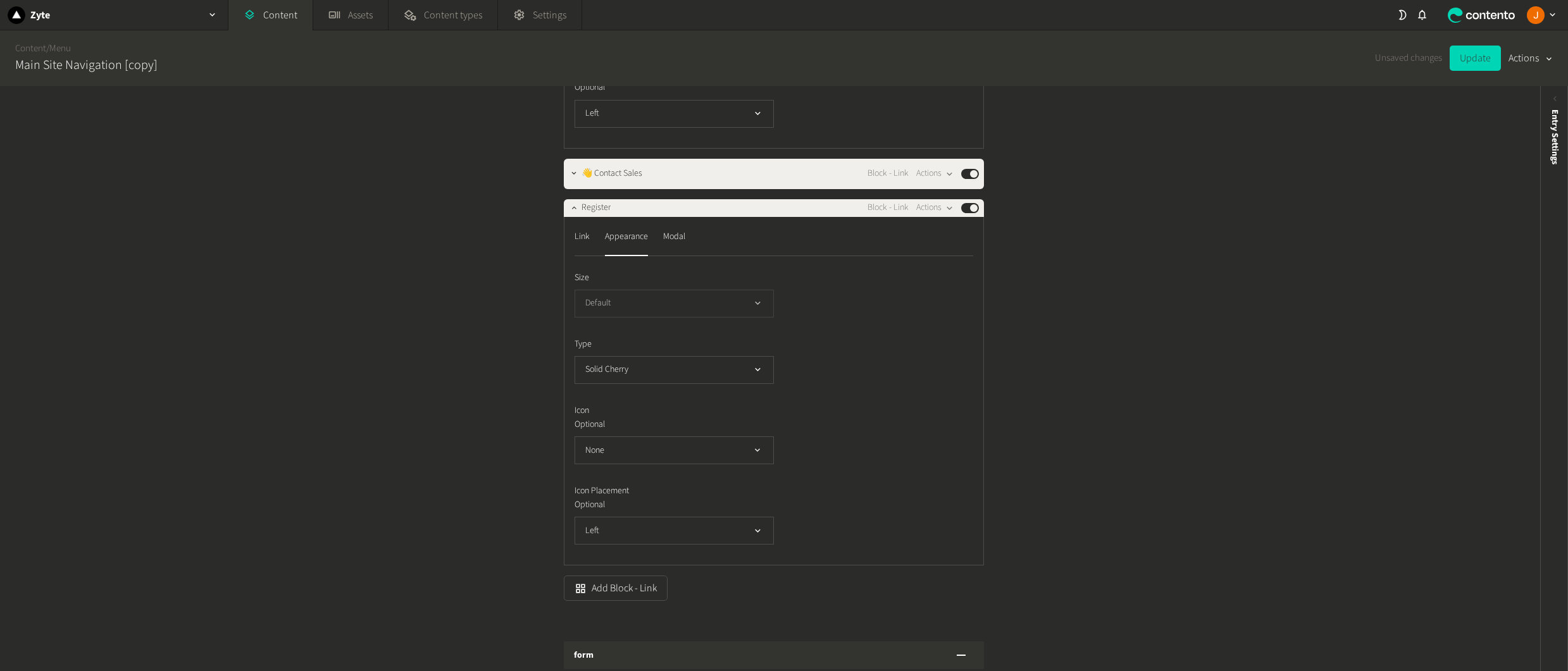
click at [715, 312] on button "Default" at bounding box center [674, 303] width 199 height 28
click at [860, 340] on div "Size Default Default Small Type Solid Cherry Icon Optional None Icon Placement …" at bounding box center [774, 408] width 398 height 274
click at [707, 382] on button "Solid Cherry" at bounding box center [674, 370] width 199 height 28
click at [872, 336] on div "Size Default Type Solid Cherry Solid Cherry Solid Dark Solid White Solid Backgr…" at bounding box center [774, 408] width 398 height 274
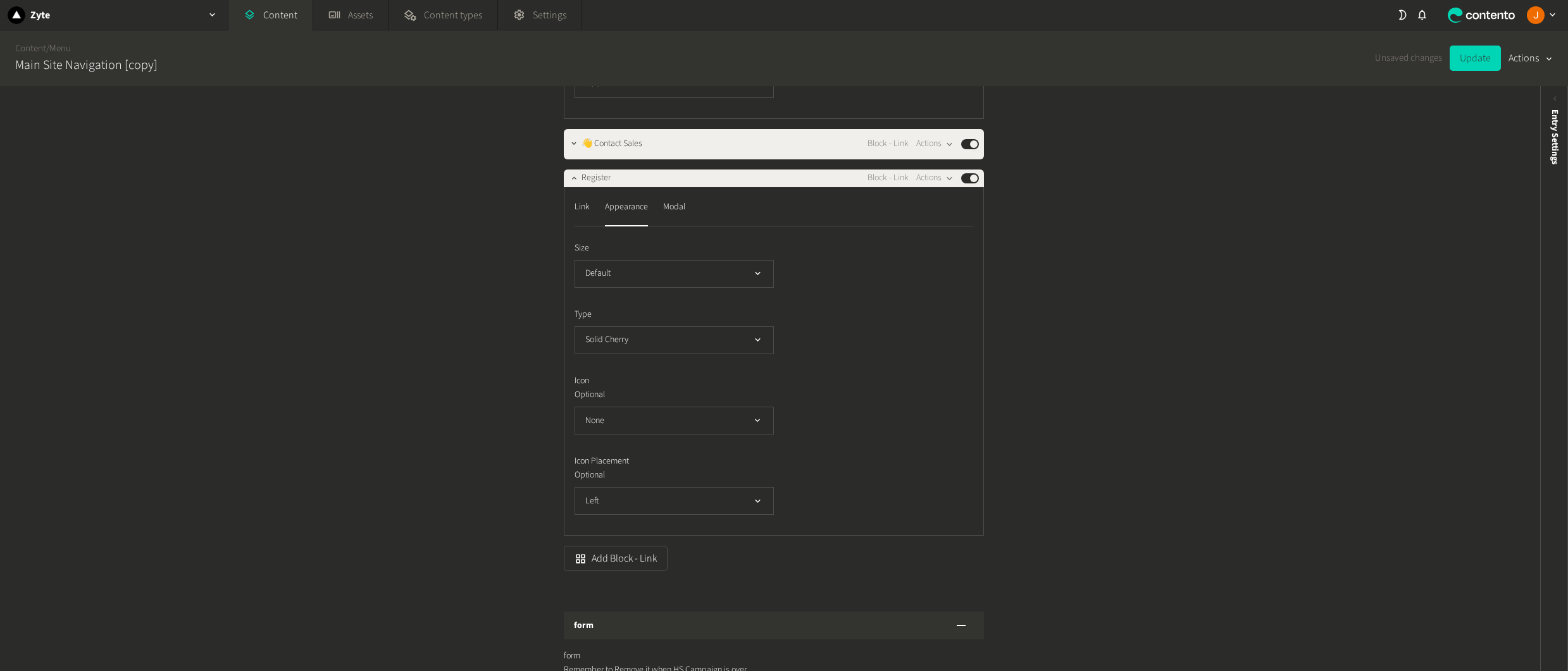
scroll to position [1415, 0]
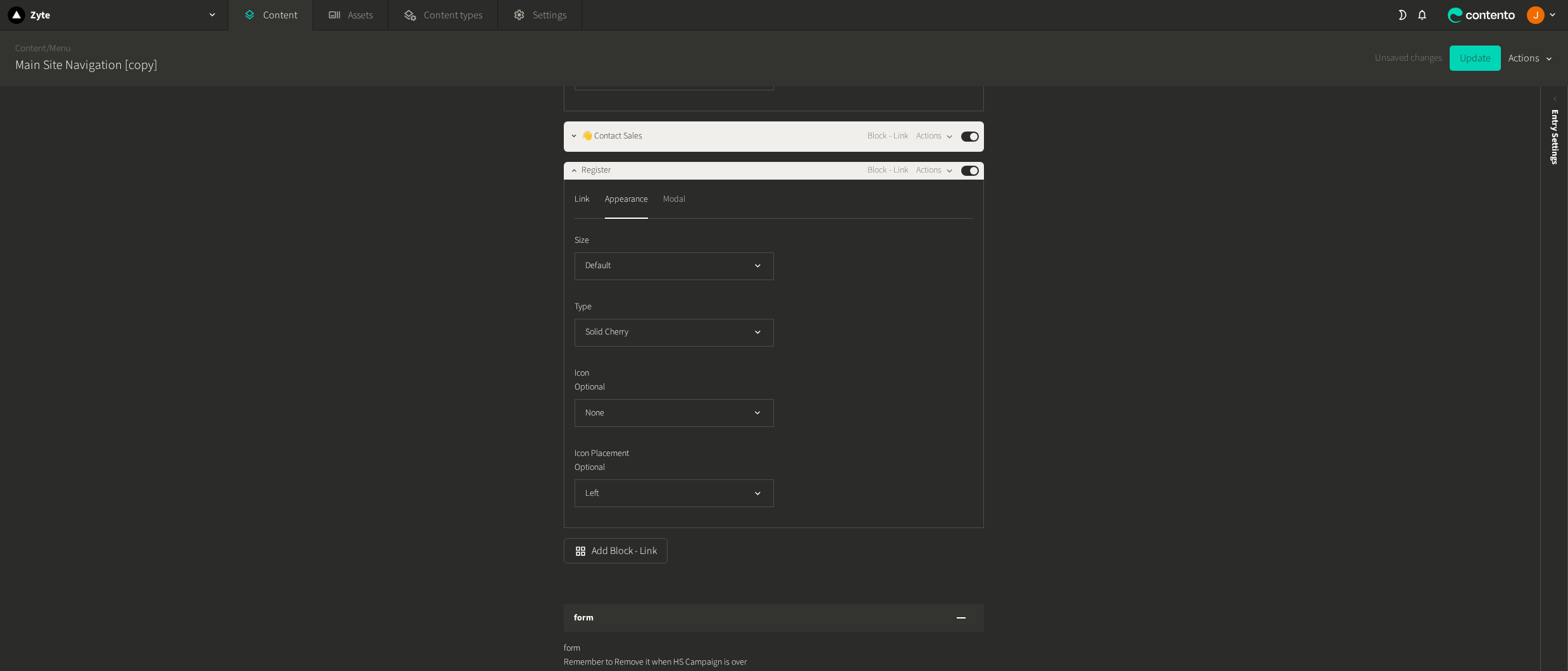
click at [679, 207] on div "Modal" at bounding box center [674, 199] width 22 height 20
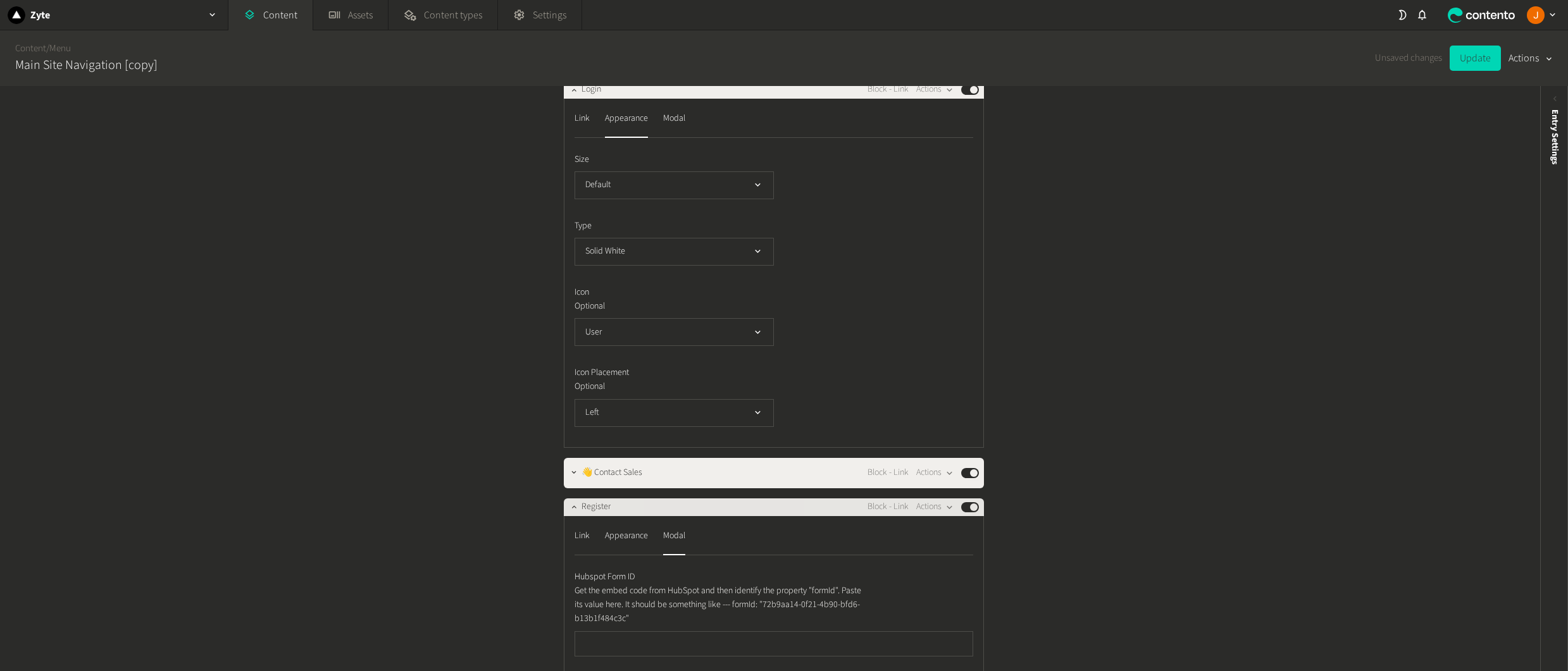
scroll to position [960, 0]
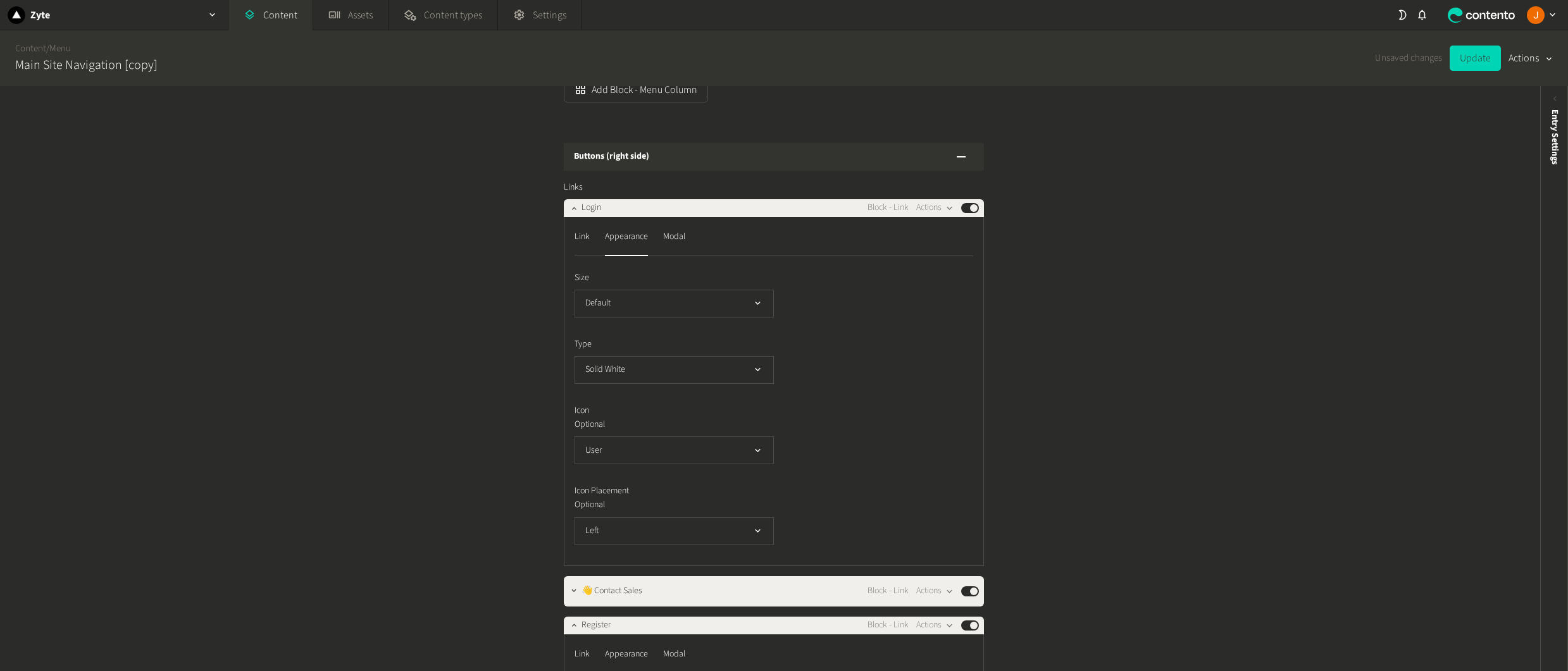
click at [688, 252] on nav "Link Appearance Modal" at bounding box center [774, 242] width 398 height 29
click at [678, 248] on div "Modal" at bounding box center [674, 237] width 22 height 20
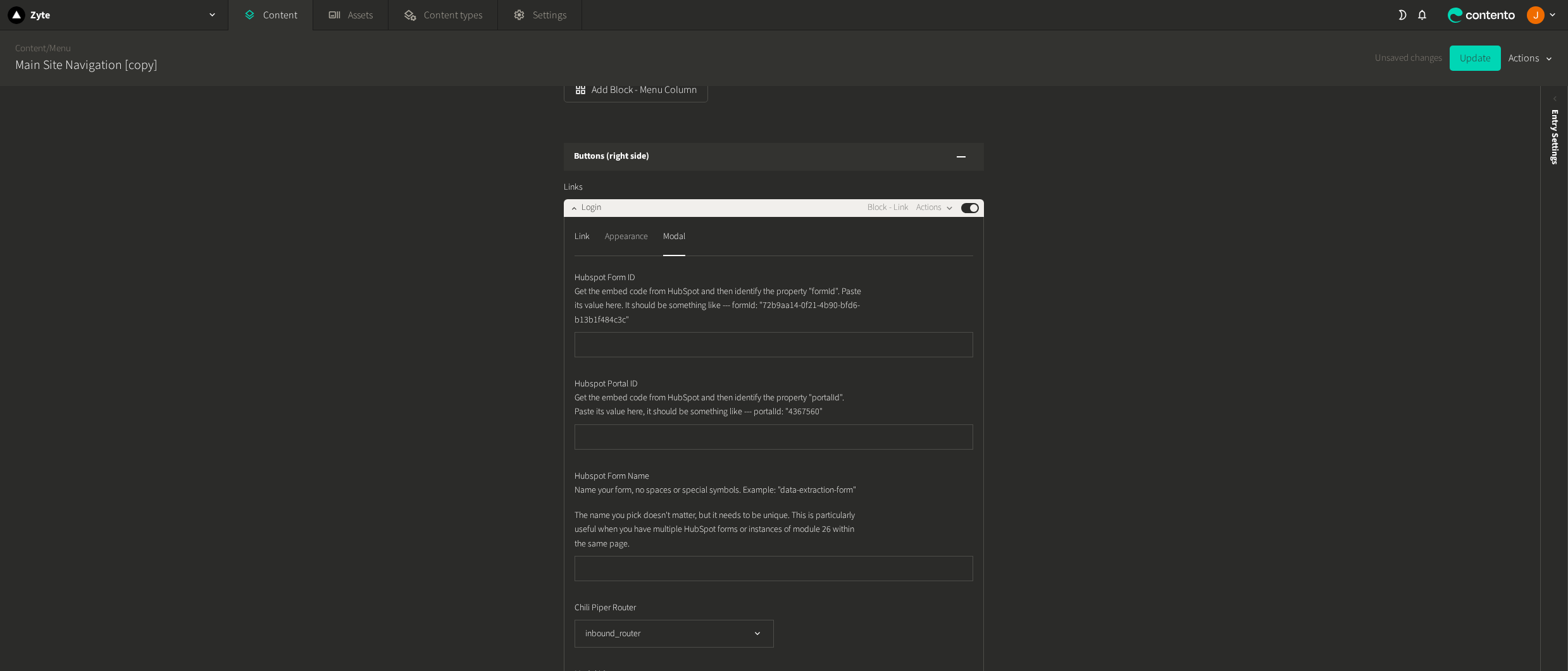
click at [627, 248] on div "Appearance" at bounding box center [627, 237] width 43 height 20
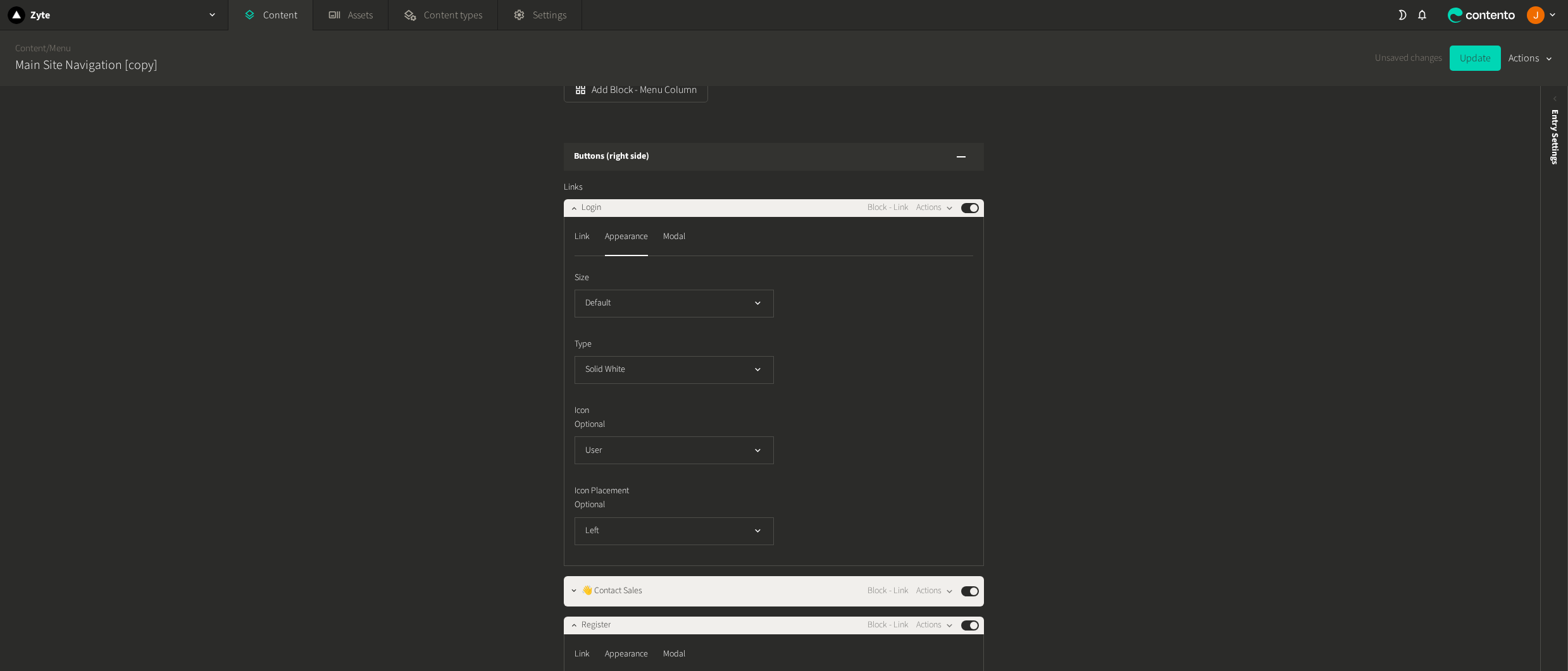
scroll to position [1234, 0]
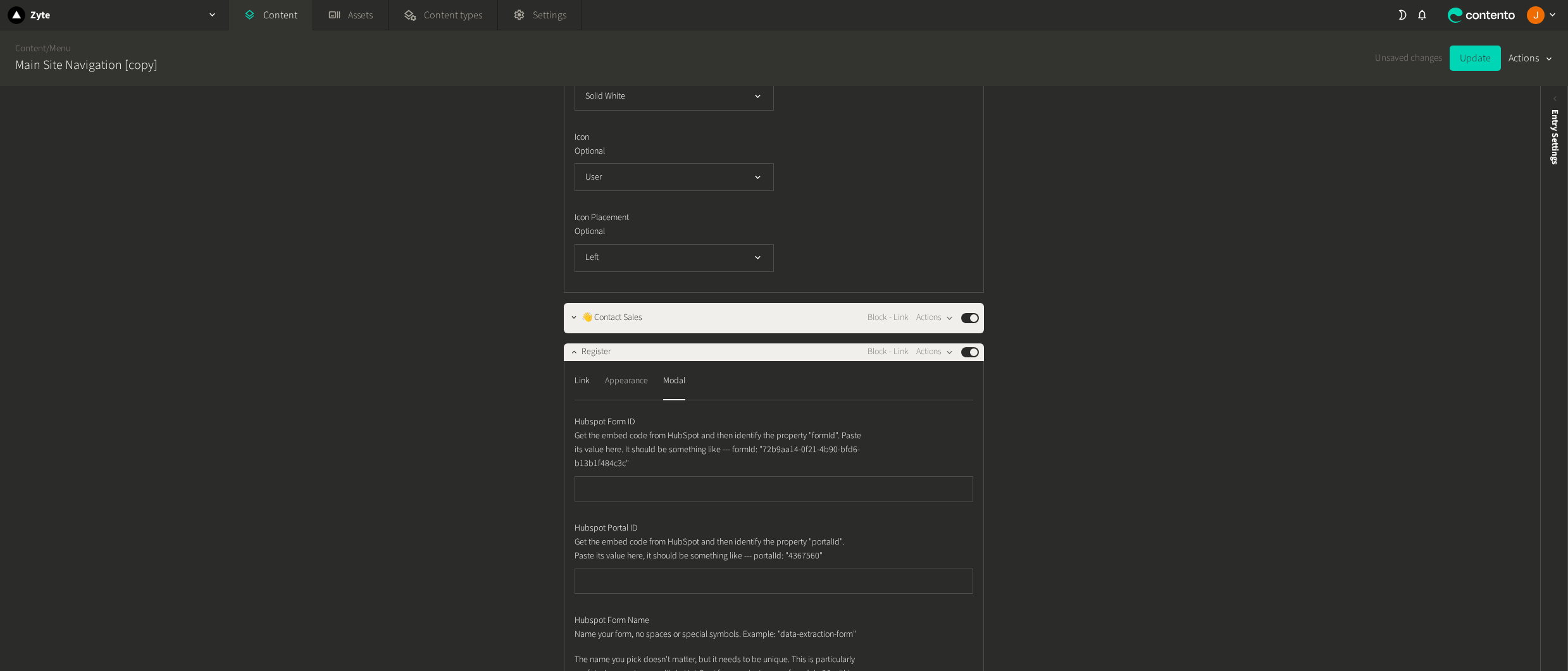
click at [636, 391] on div "Appearance" at bounding box center [627, 381] width 43 height 20
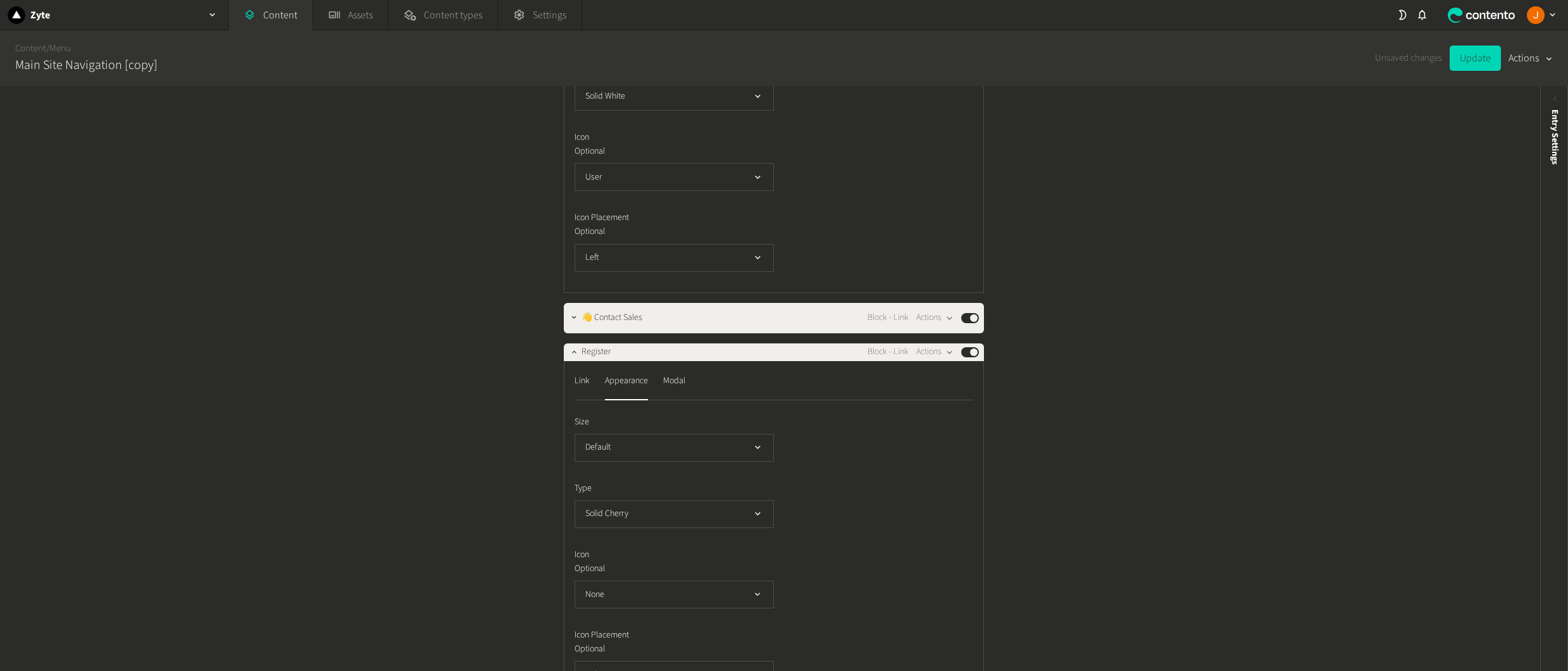
click at [1094, 353] on div "Columns Columns Web Data Block - Menu Column Actions Published Main Links ID On…" at bounding box center [770, 378] width 1540 height 585
click at [1555, 132] on span "Entry Settings" at bounding box center [1555, 137] width 13 height 55
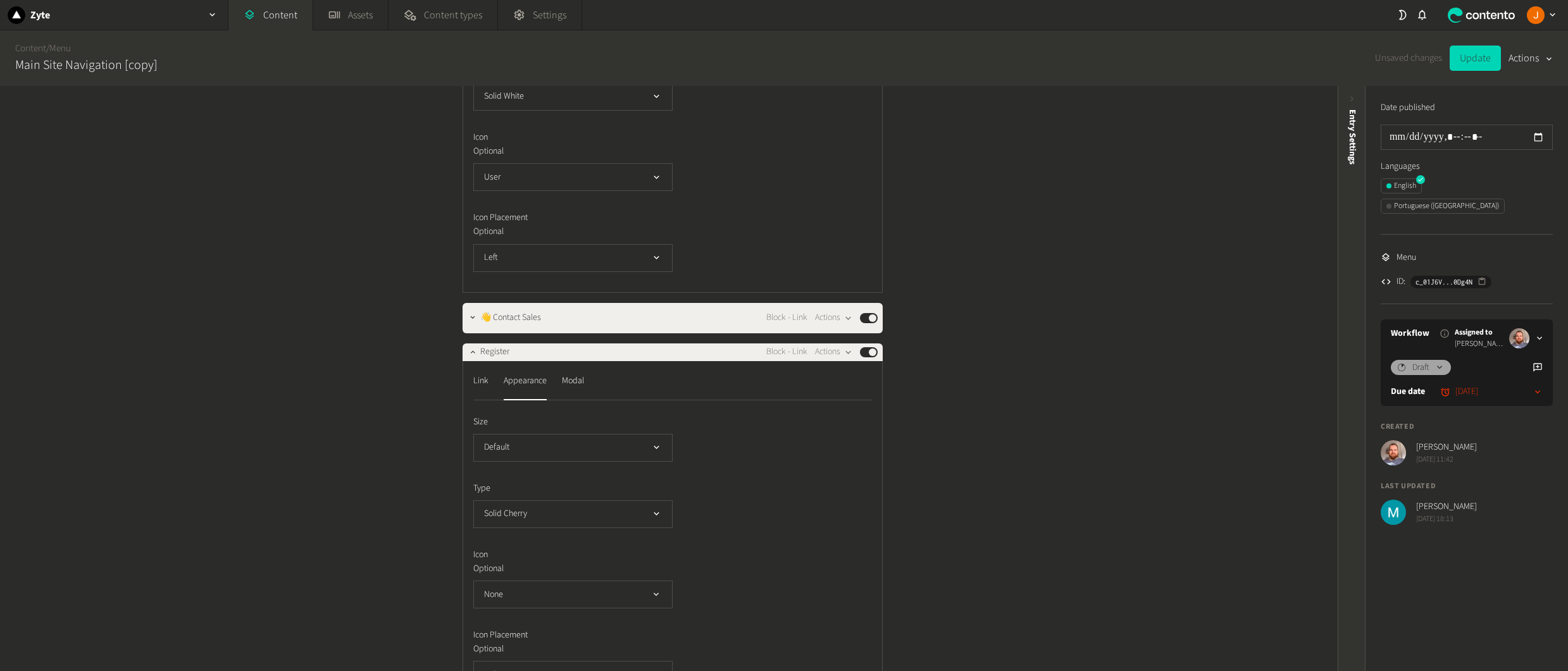
click at [1351, 195] on div "Entry Settings" at bounding box center [1352, 207] width 28 height 227
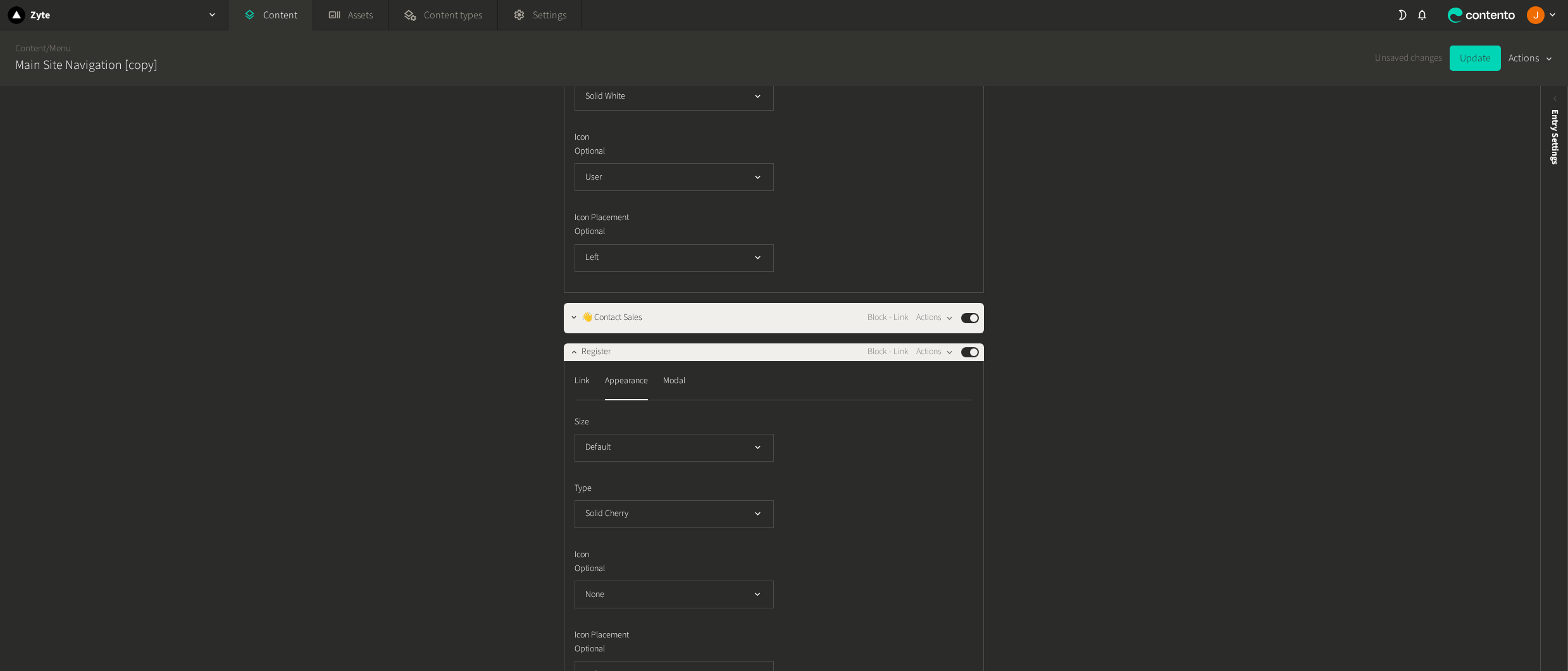
click at [1528, 63] on button "Actions" at bounding box center [1530, 58] width 44 height 25
click at [1226, 235] on div "Columns Columns Web Data Block - Menu Column Actions Published Main Links ID On…" at bounding box center [770, 378] width 1540 height 585
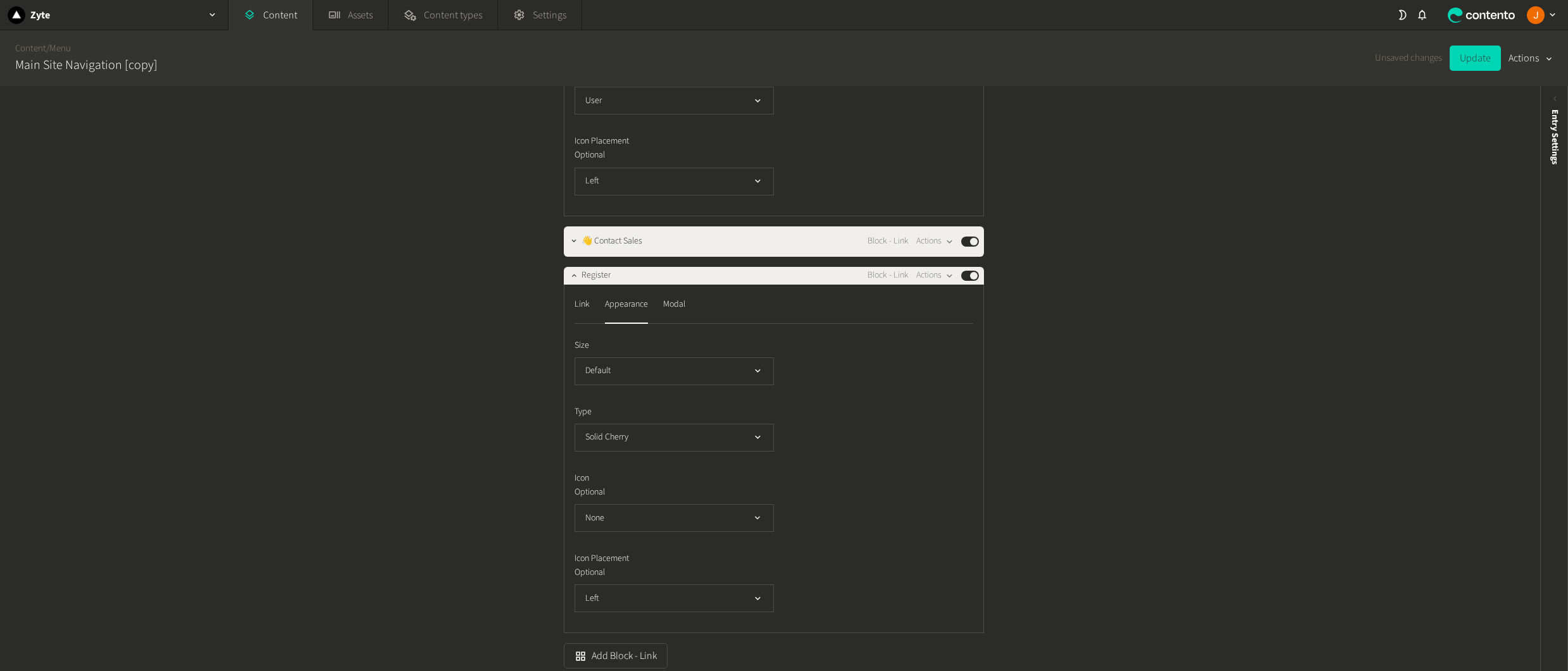
scroll to position [1308, 0]
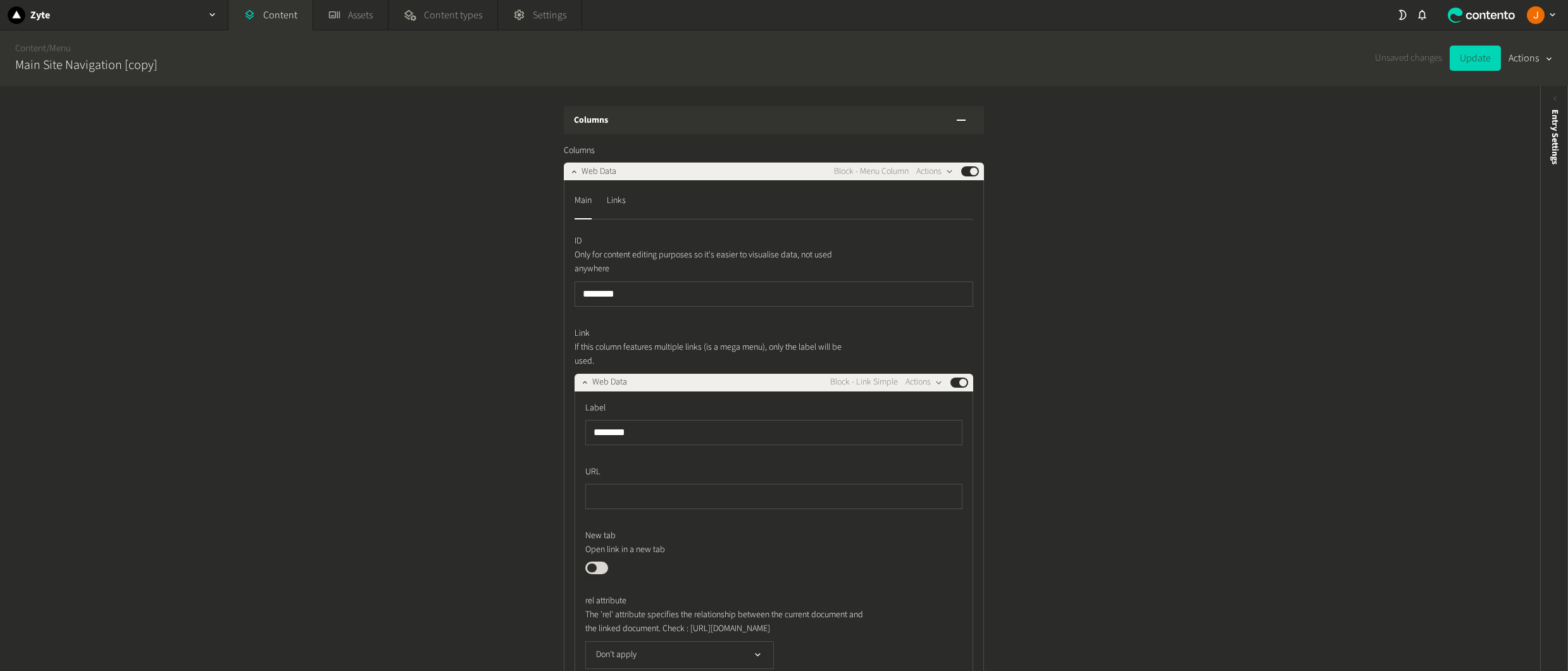
scroll to position [1308, 0]
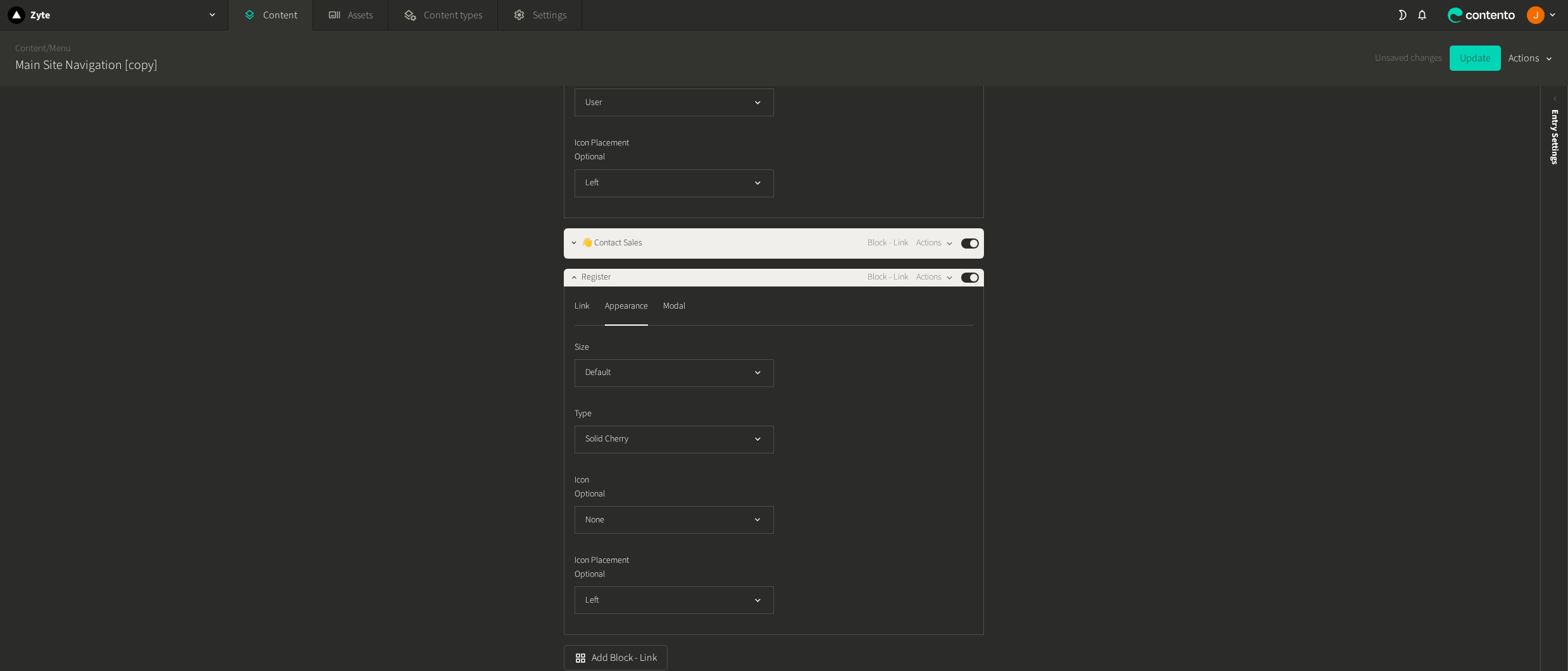
click at [1476, 61] on button "Update" at bounding box center [1475, 58] width 51 height 25
click at [574, 284] on button "button" at bounding box center [574, 276] width 15 height 15
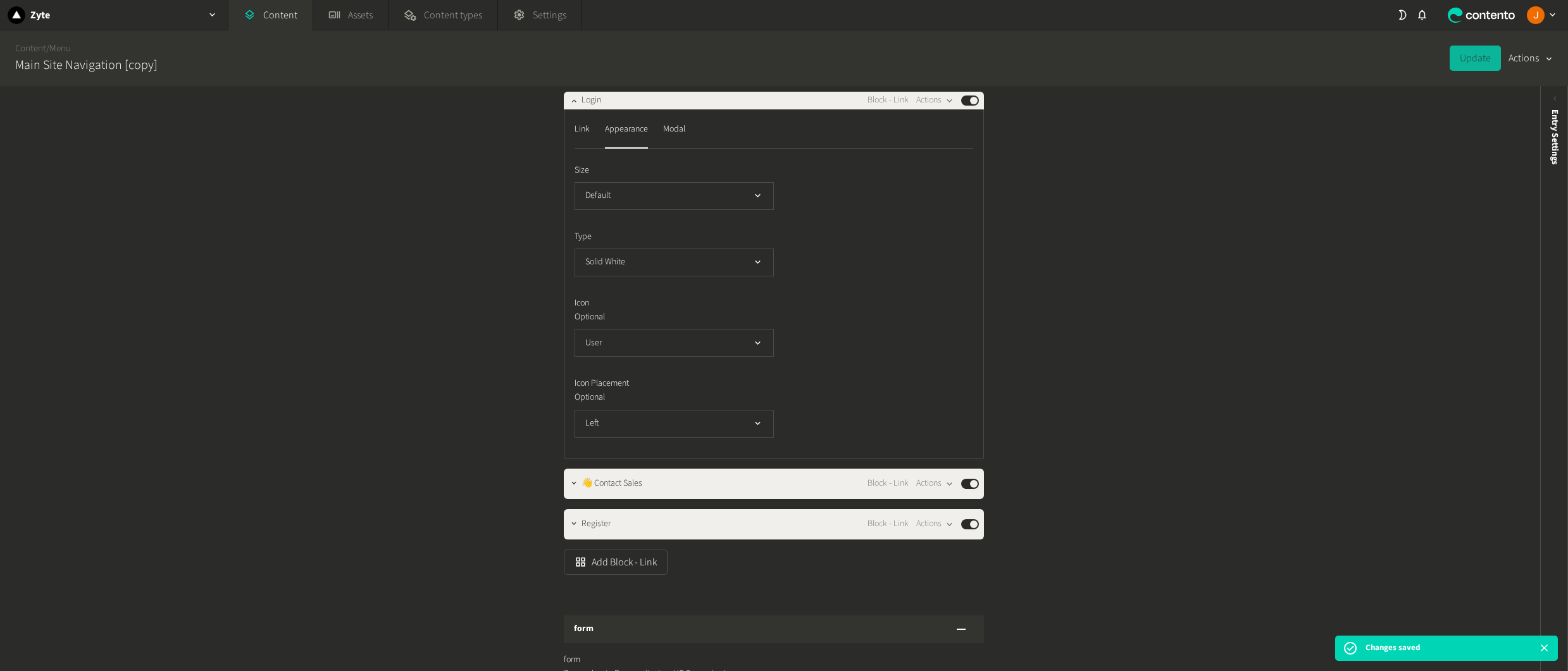
scroll to position [1068, 0]
click at [572, 106] on icon "button" at bounding box center [574, 101] width 9 height 9
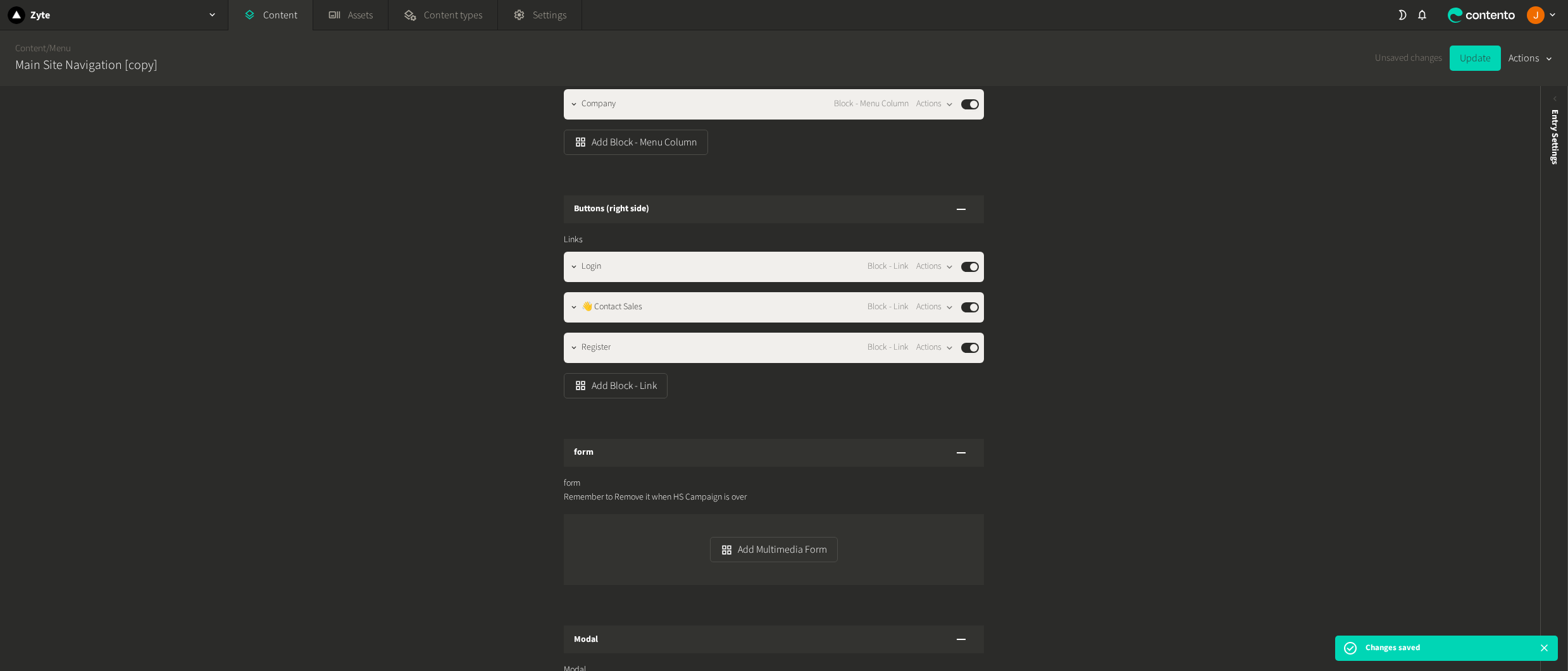
scroll to position [875, 0]
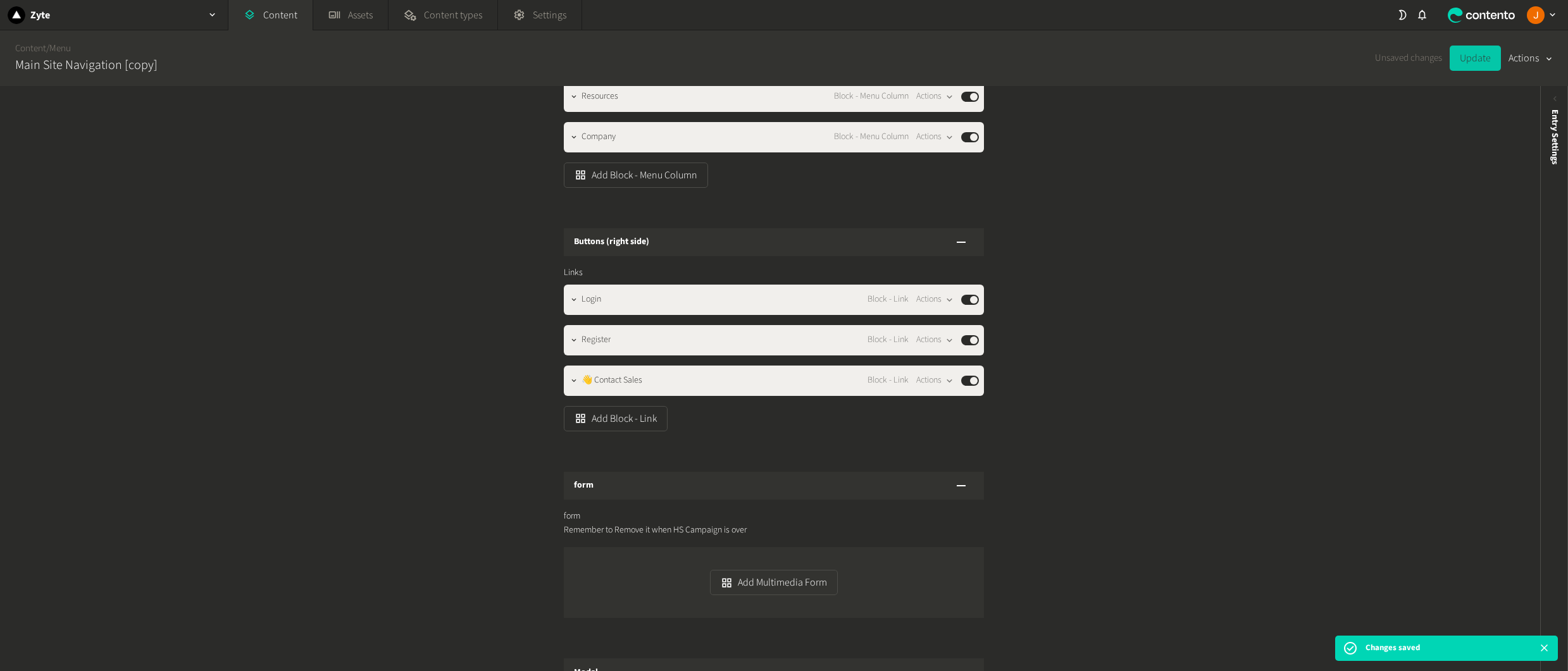
click at [1476, 53] on button "Update" at bounding box center [1475, 58] width 51 height 25
click at [31, 23] on div "Zyte" at bounding box center [113, 15] width 228 height 30
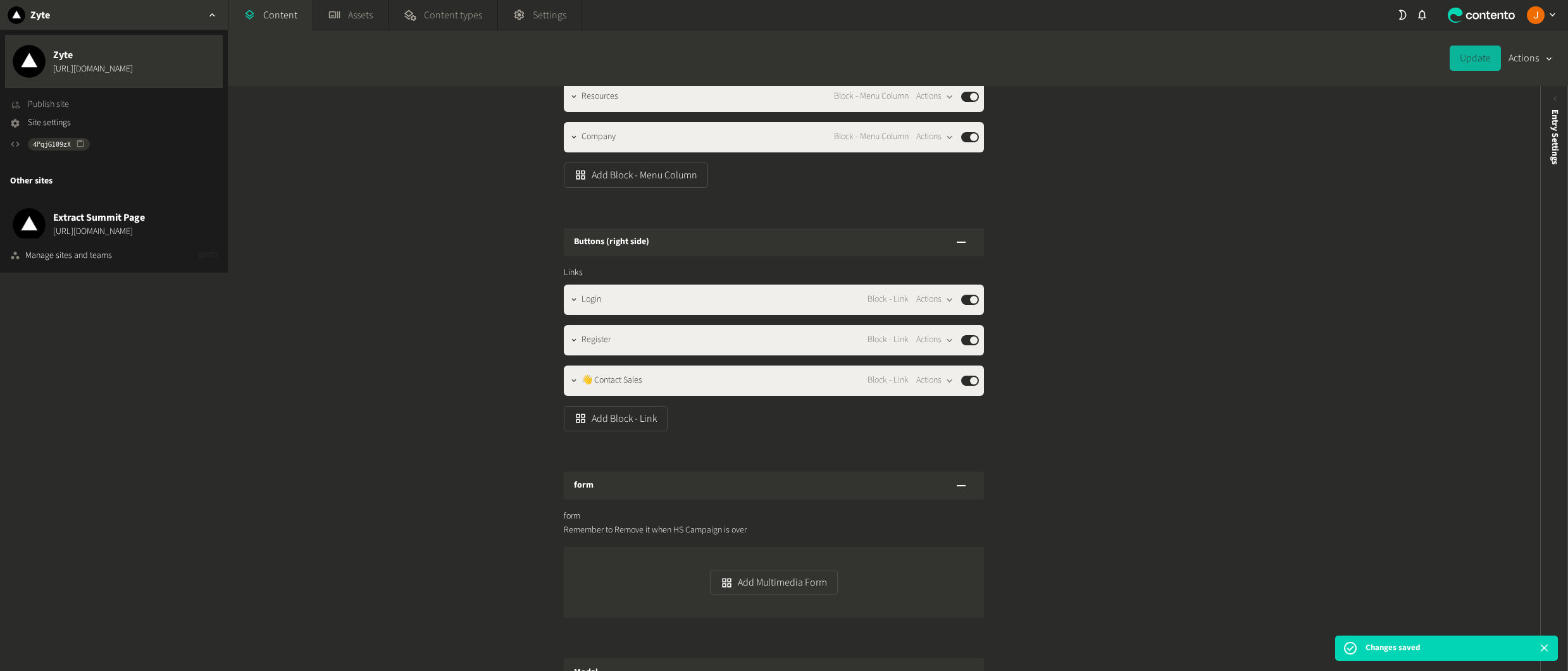
click at [66, 105] on span "Publish site" at bounding box center [48, 104] width 41 height 13
click at [57, 104] on span "Publish site" at bounding box center [48, 104] width 41 height 13
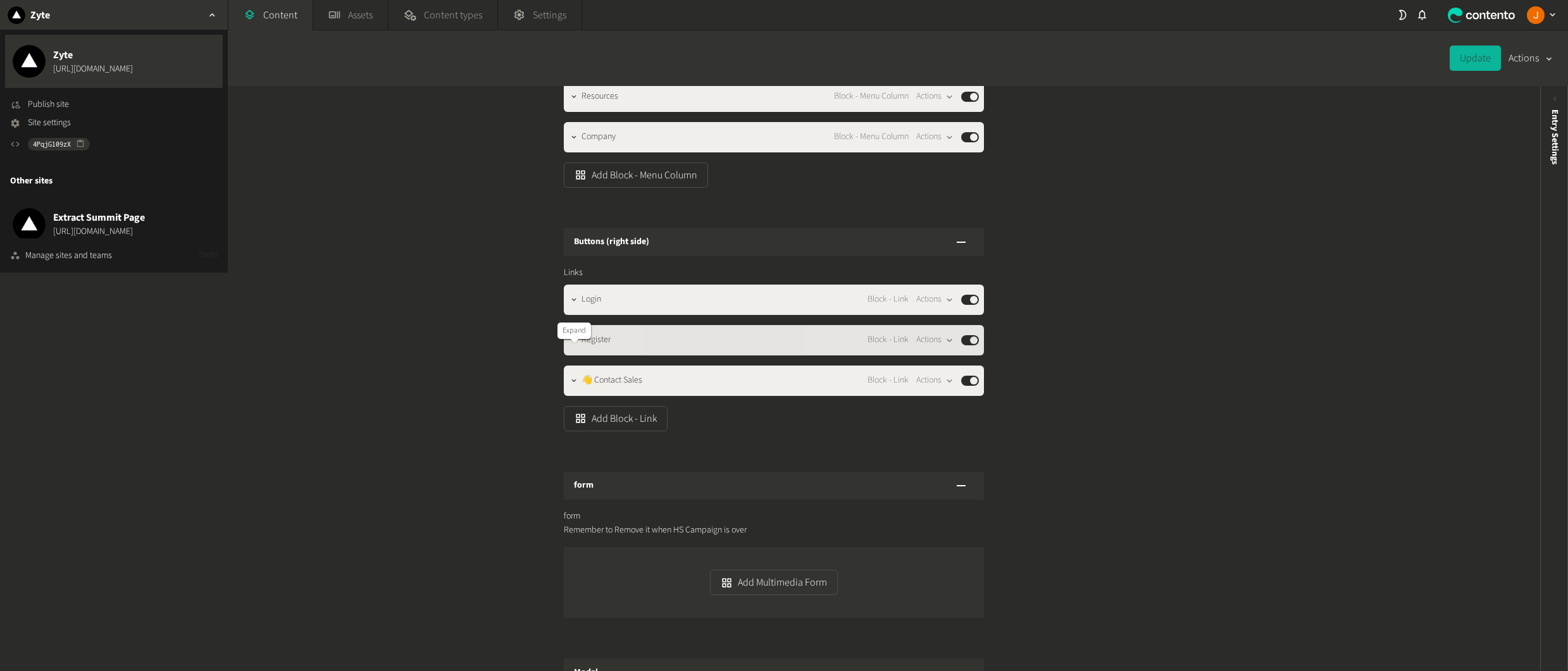
click at [570, 344] on icon "button" at bounding box center [574, 340] width 9 height 9
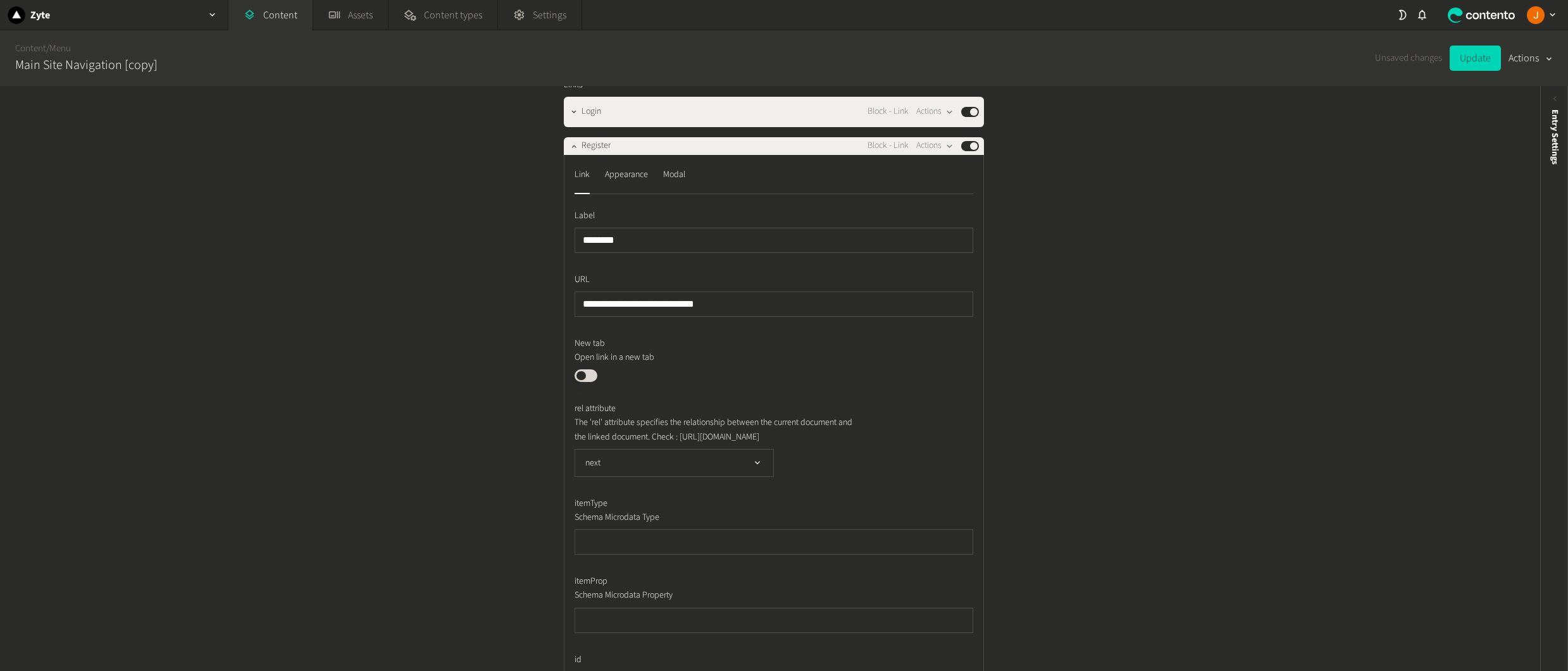
scroll to position [1050, 0]
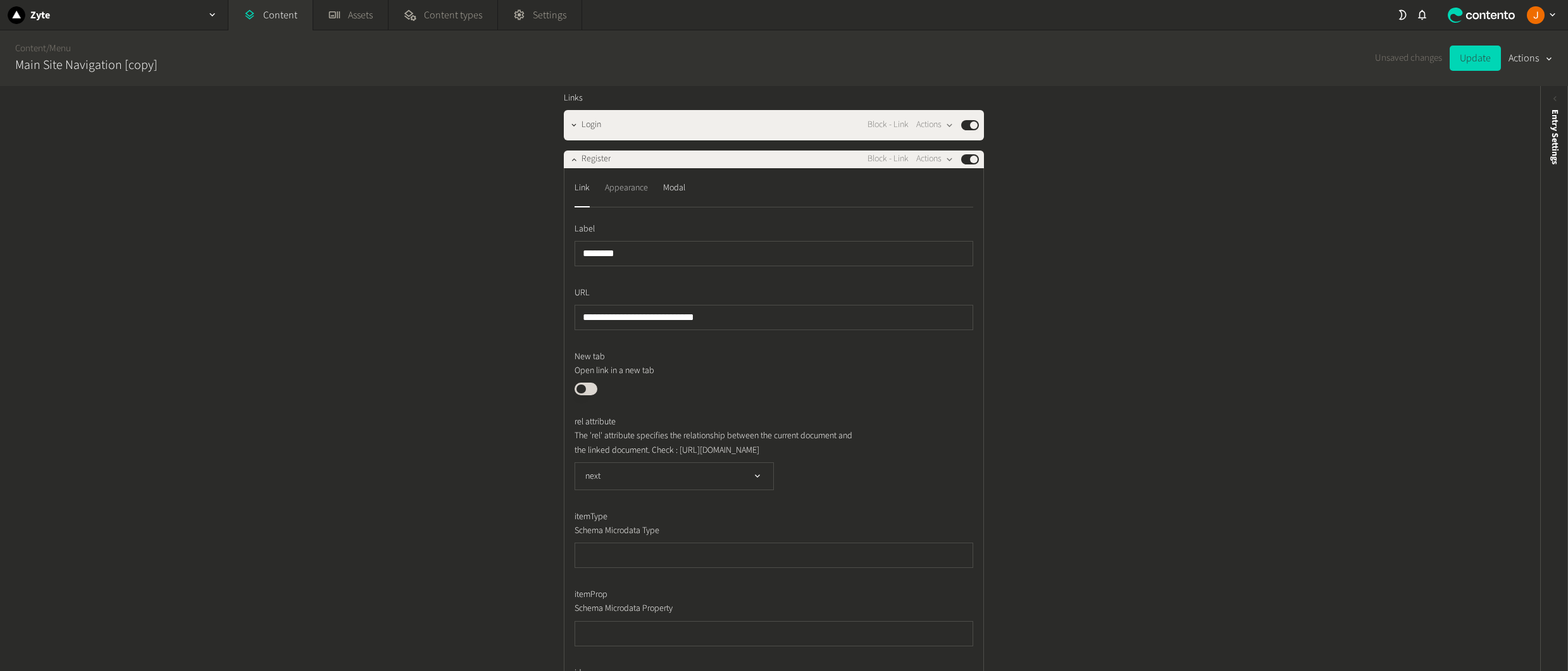
click at [636, 198] on div "Appearance" at bounding box center [627, 188] width 43 height 20
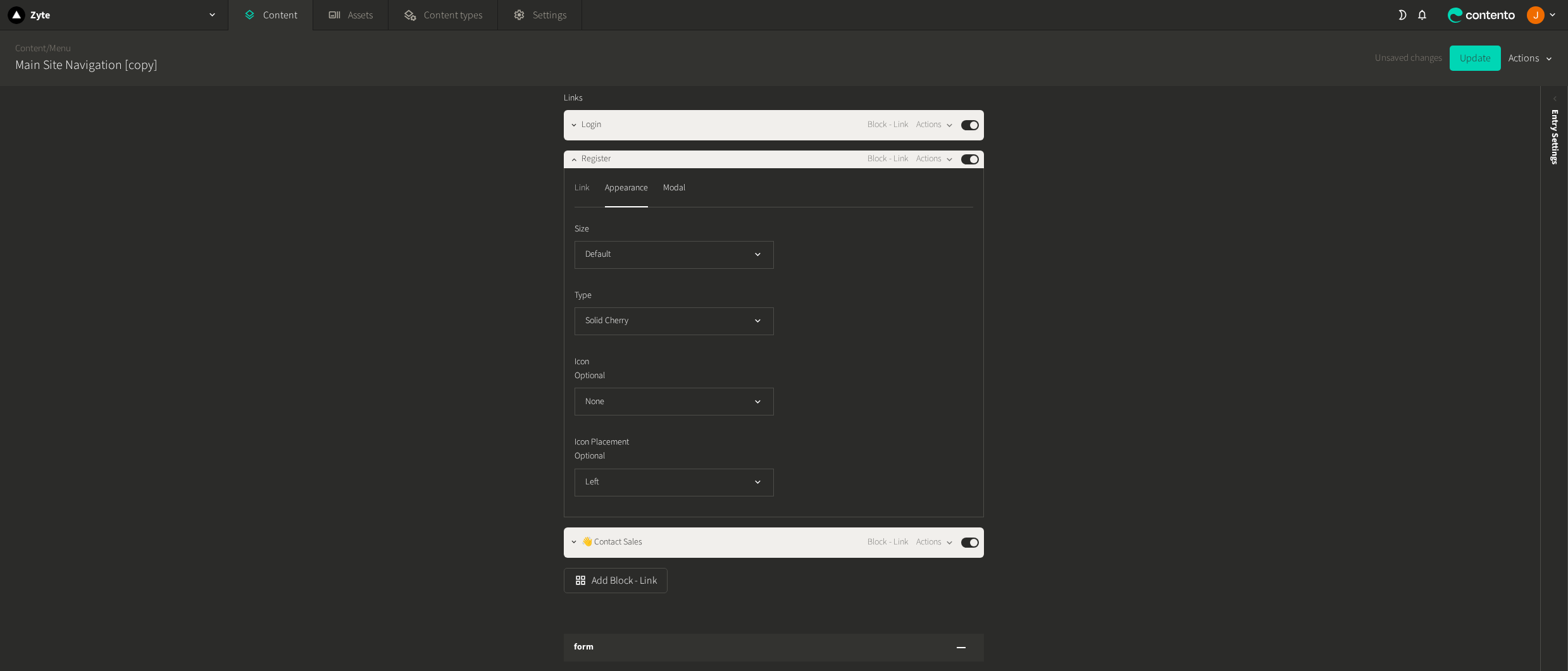
click at [574, 198] on div "Link" at bounding box center [582, 188] width 15 height 20
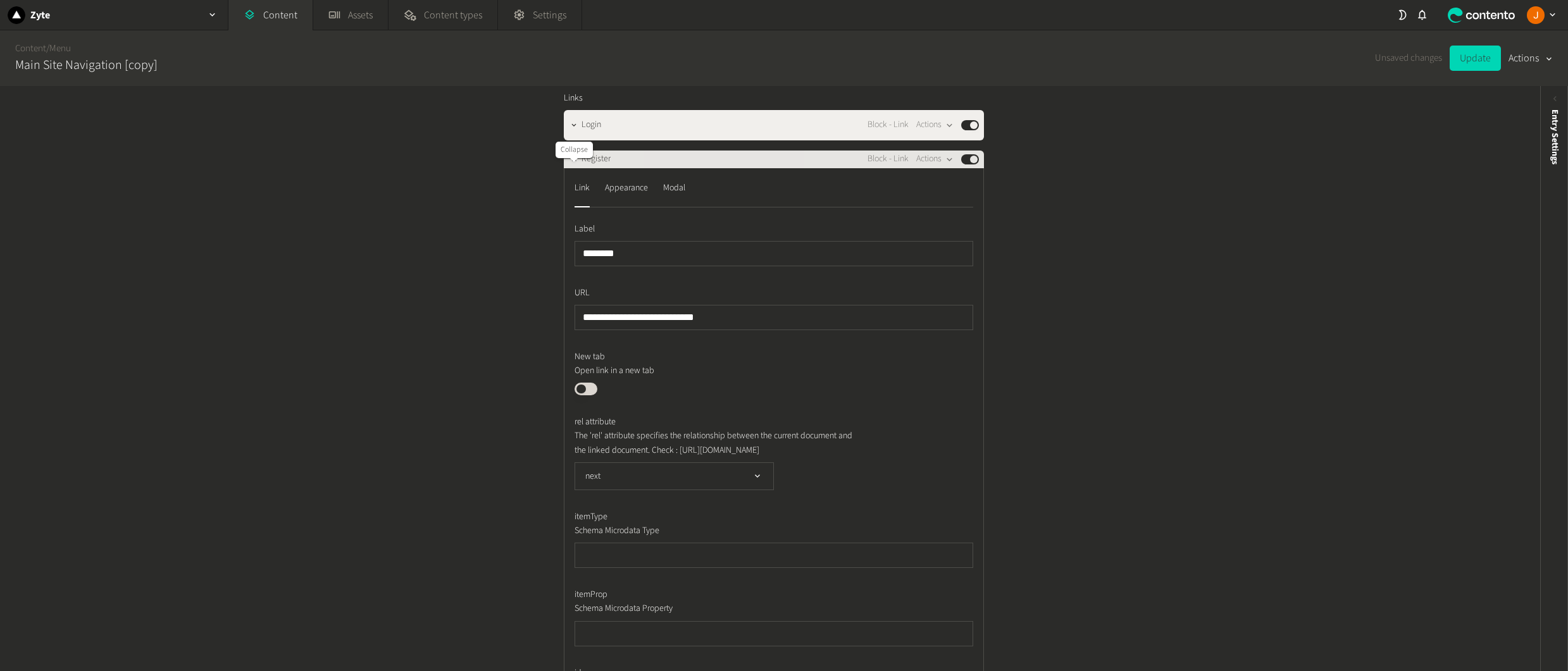
click at [572, 164] on icon "button" at bounding box center [574, 160] width 9 height 9
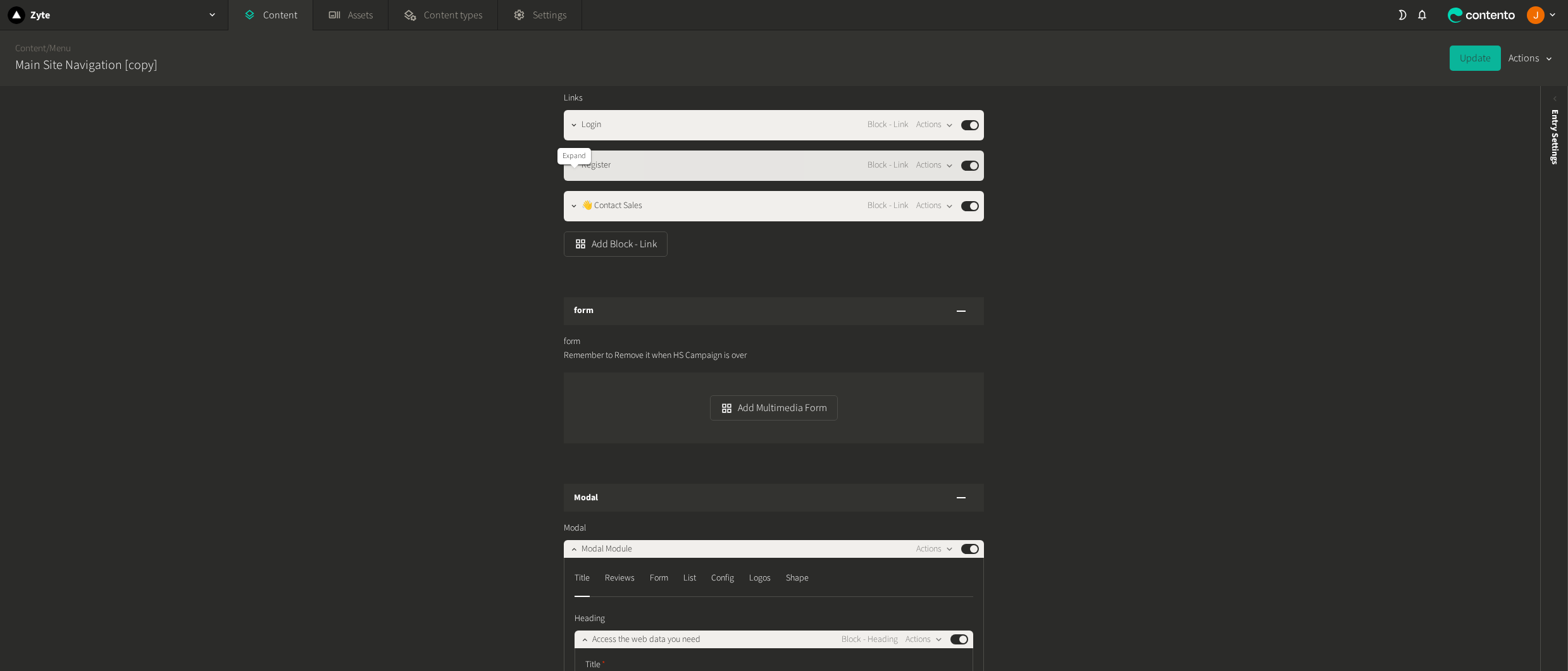
click at [572, 166] on icon "button" at bounding box center [574, 165] width 4 height 2
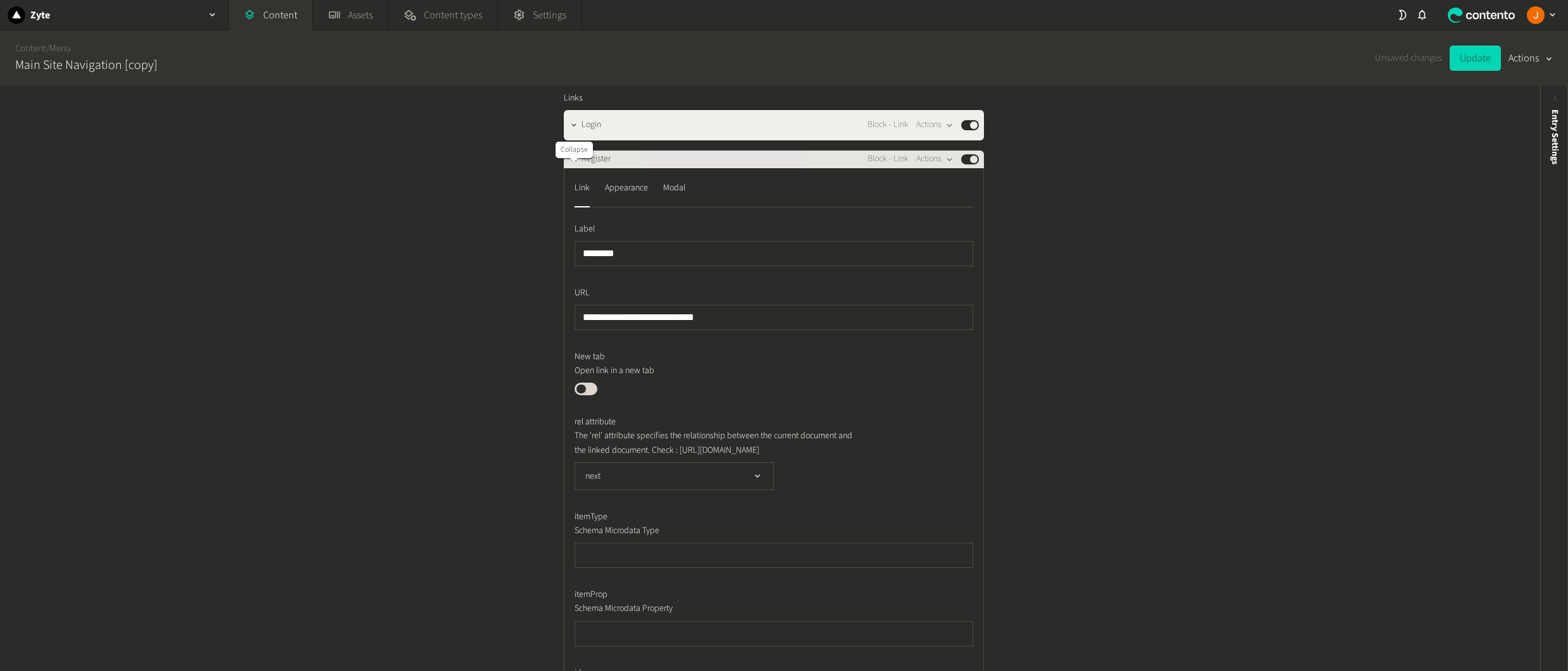
click at [576, 164] on icon "button" at bounding box center [574, 160] width 9 height 9
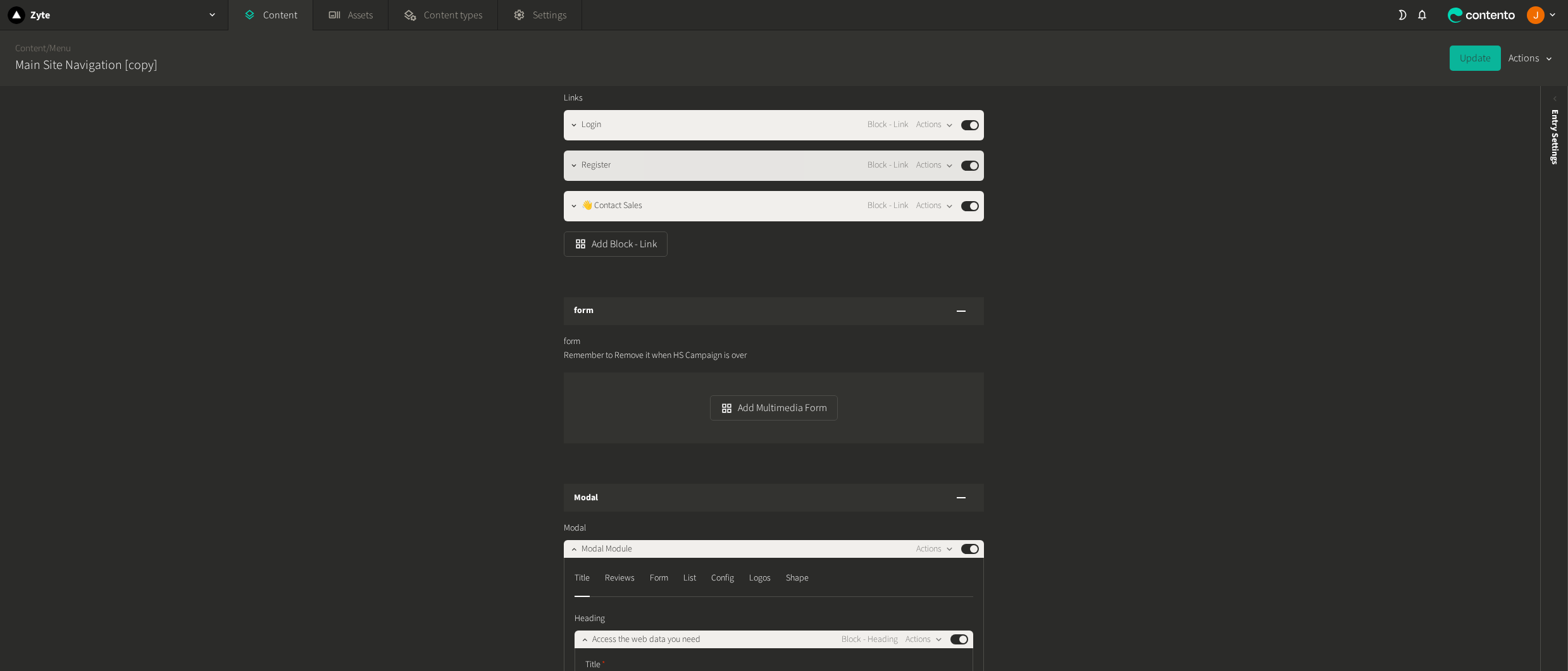
click at [972, 171] on button "Published" at bounding box center [970, 166] width 18 height 10
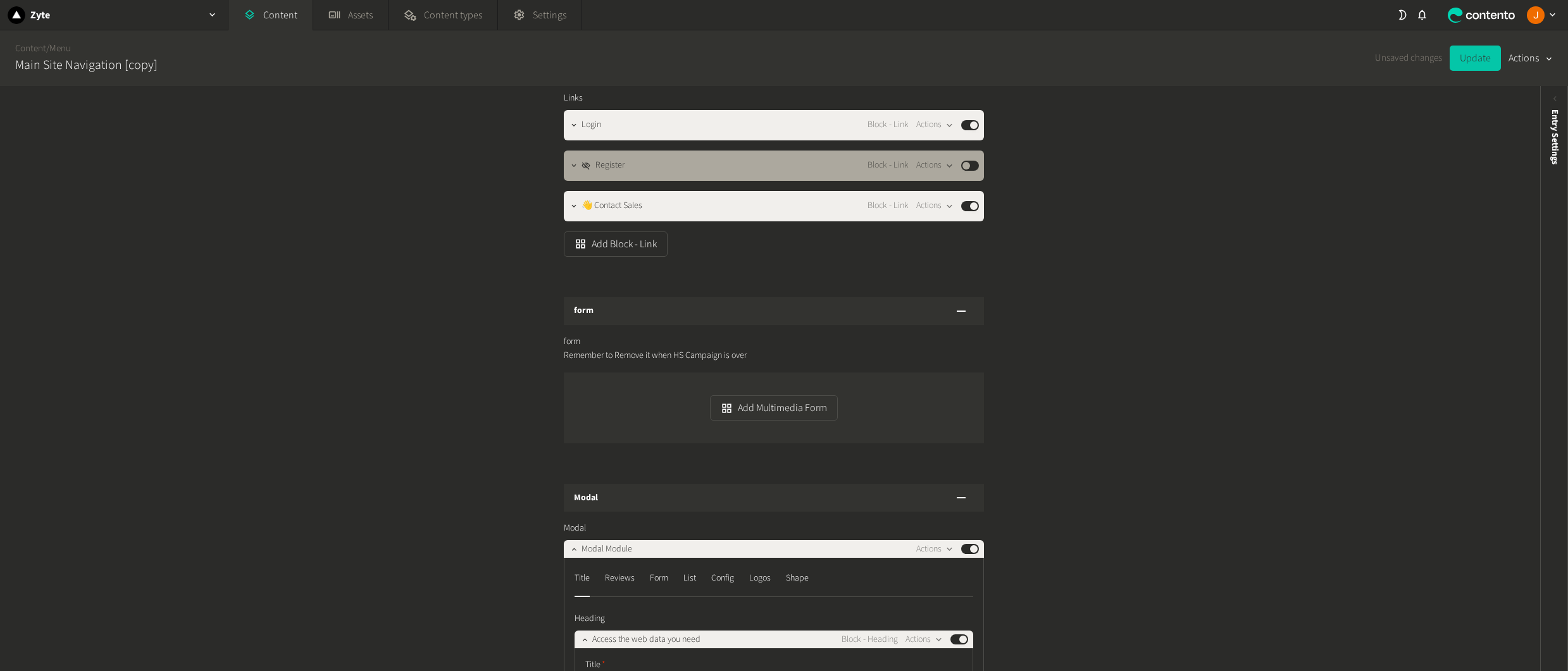
click at [1478, 59] on button "Update" at bounding box center [1475, 58] width 51 height 25
click at [63, 14] on div "Zyte" at bounding box center [113, 15] width 228 height 30
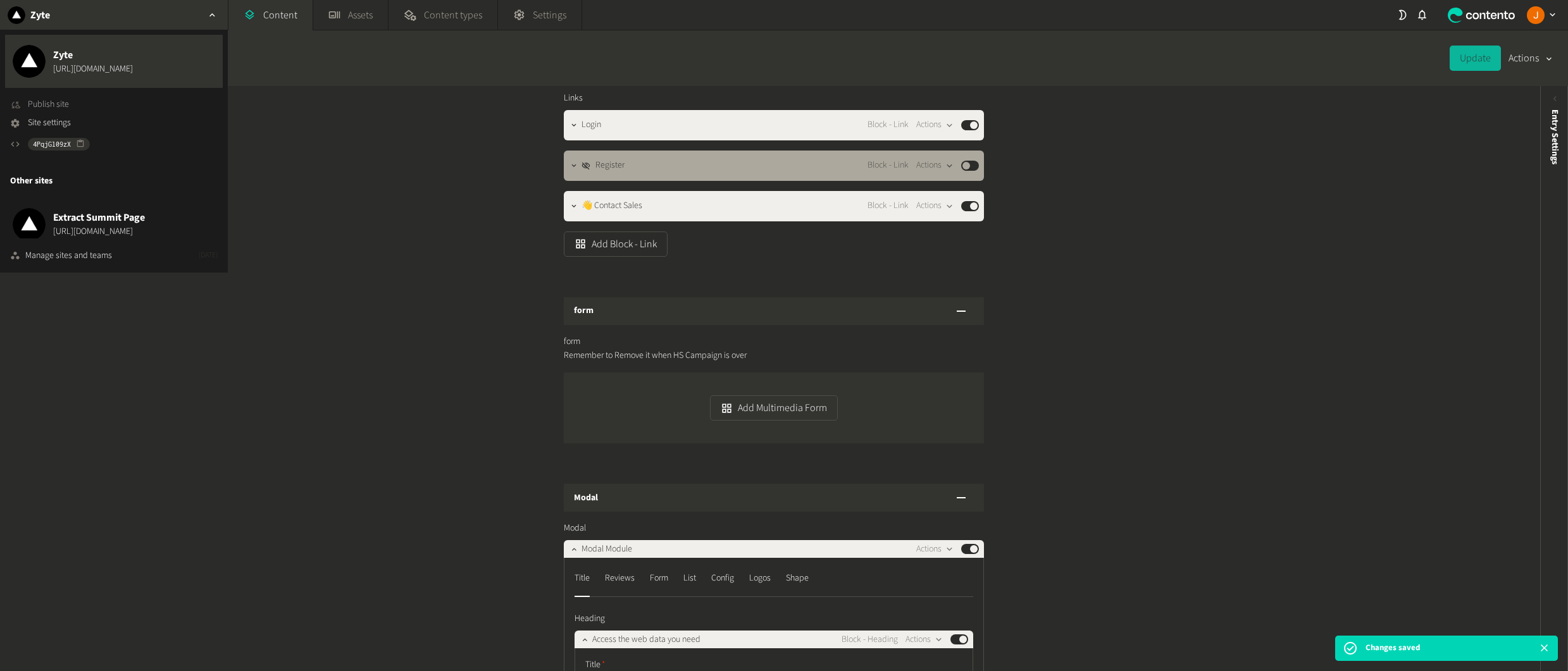
click at [50, 104] on span "Publish site" at bounding box center [48, 104] width 41 height 13
click at [469, 547] on div "Columns Columns Web Data Block - Menu Column Actions Published Main Links ID On…" at bounding box center [770, 378] width 1540 height 585
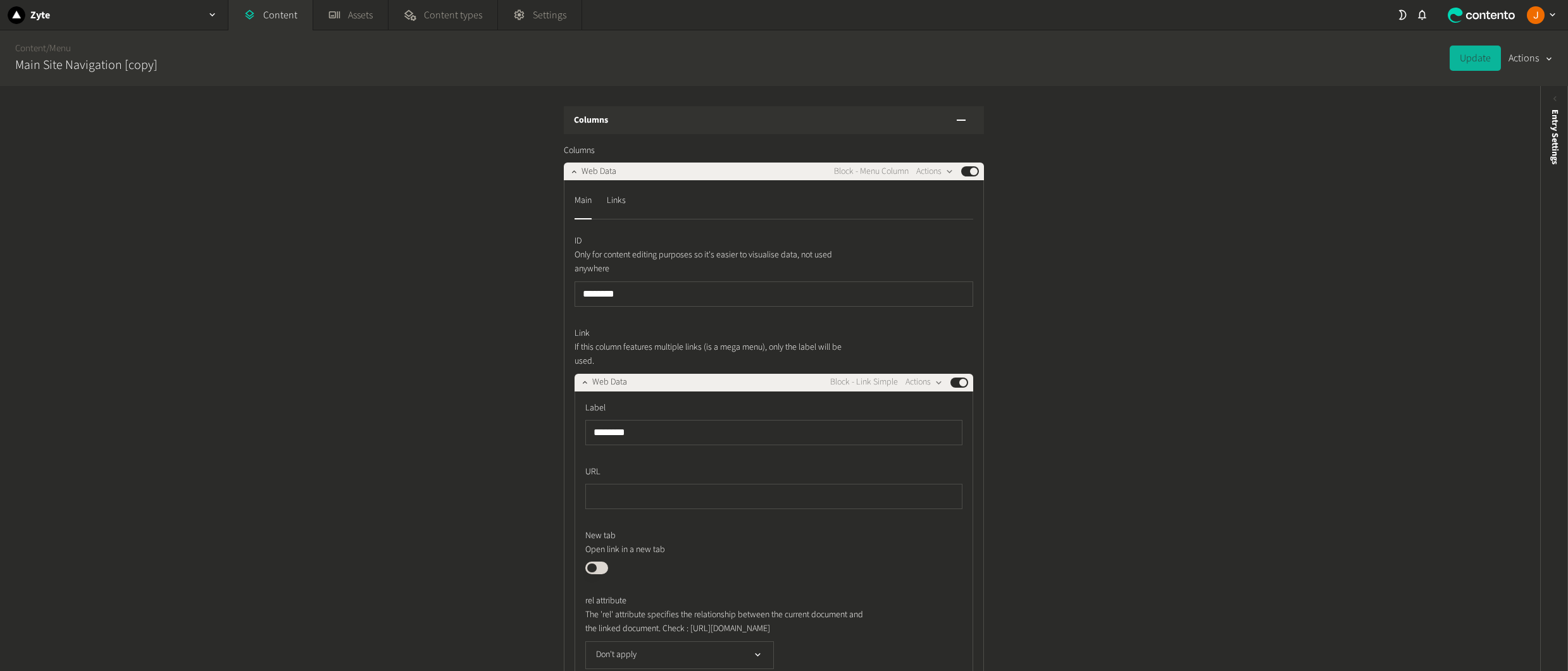
scroll to position [1050, 0]
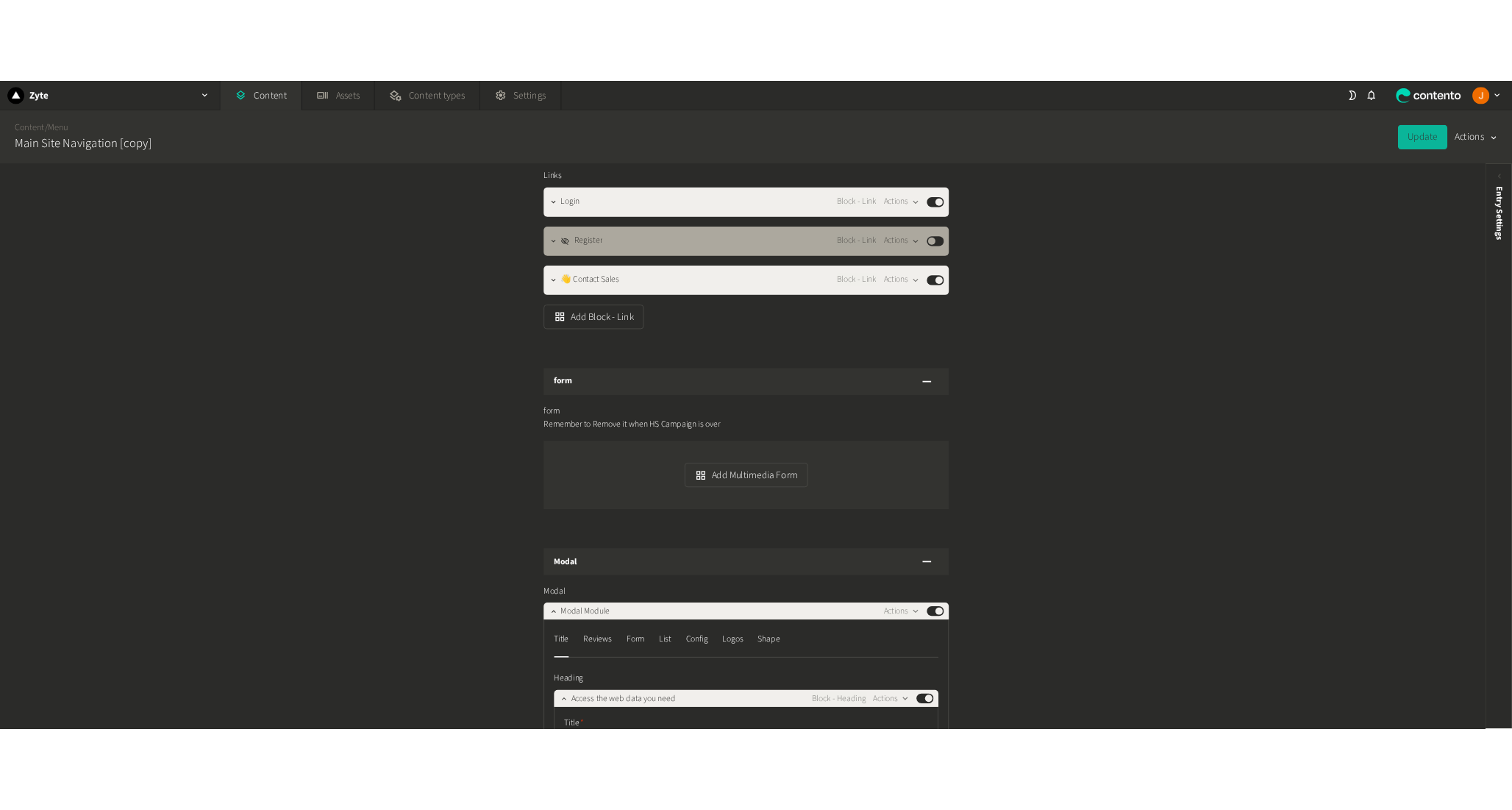
scroll to position [1221, 0]
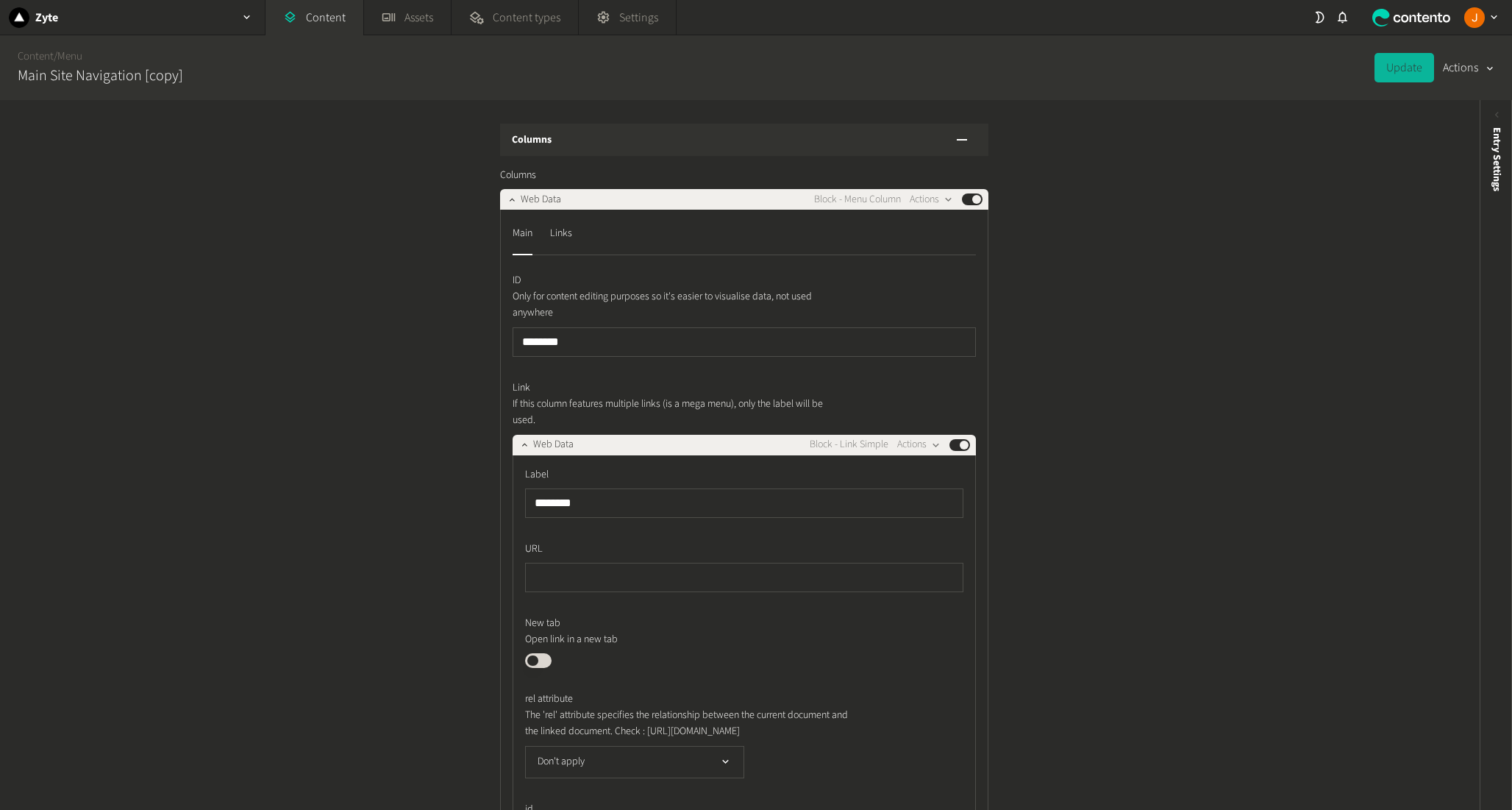
scroll to position [1221, 0]
